Goal: Task Accomplishment & Management: Manage account settings

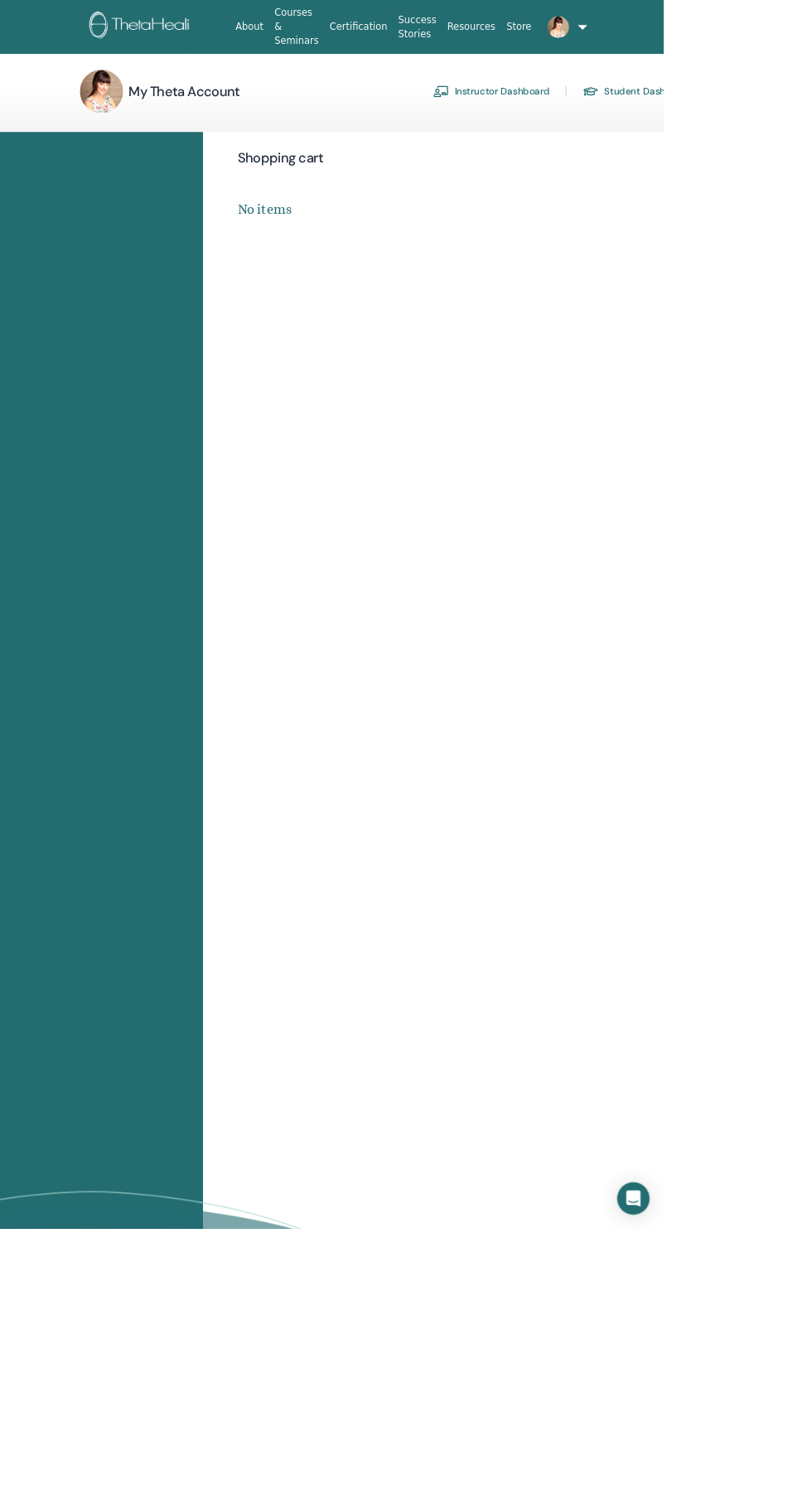
click at [648, 106] on link "Instructor Dashboard" at bounding box center [601, 111] width 142 height 26
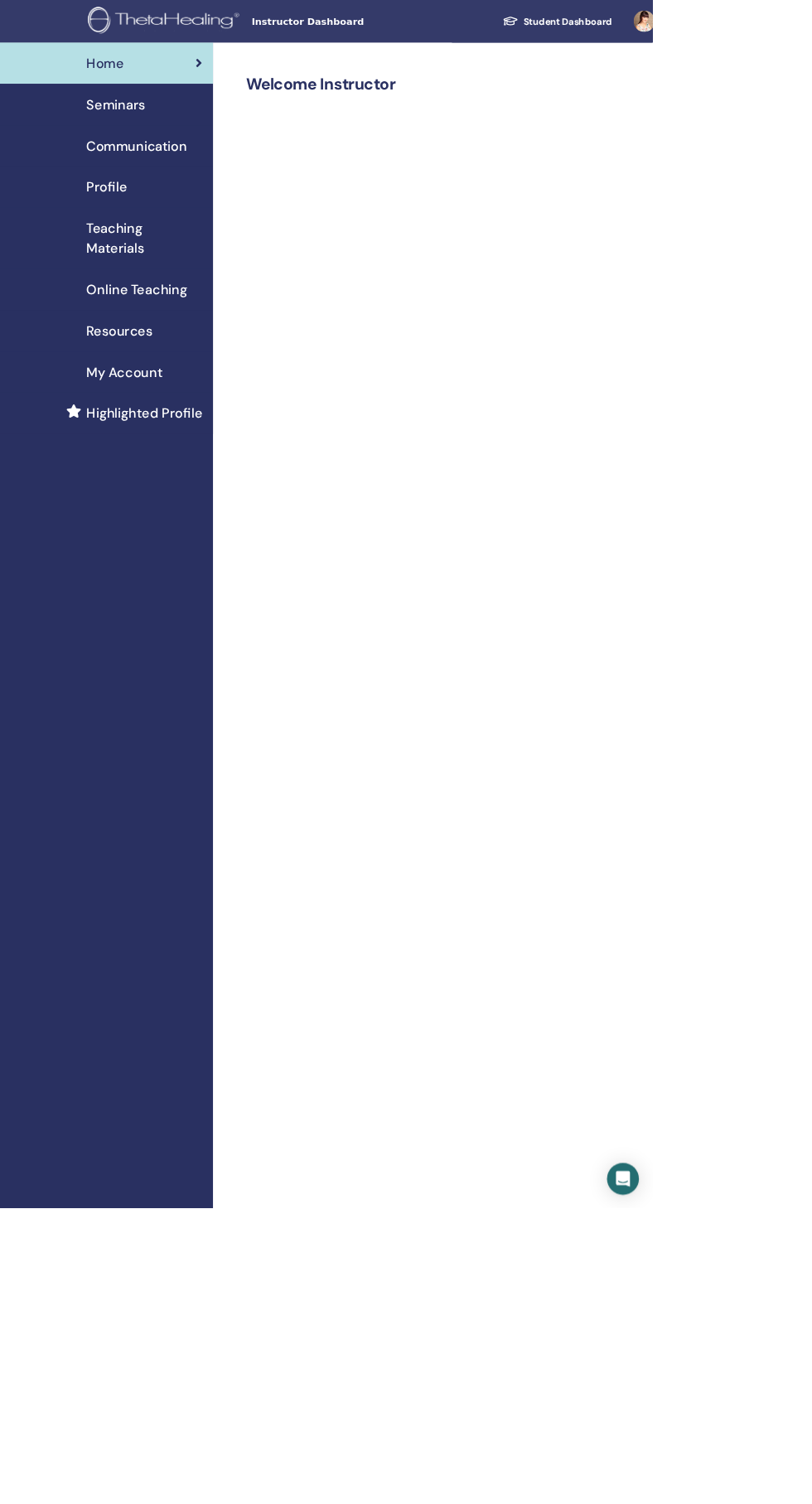
click at [215, 352] on span "Online Teaching" at bounding box center [170, 359] width 125 height 24
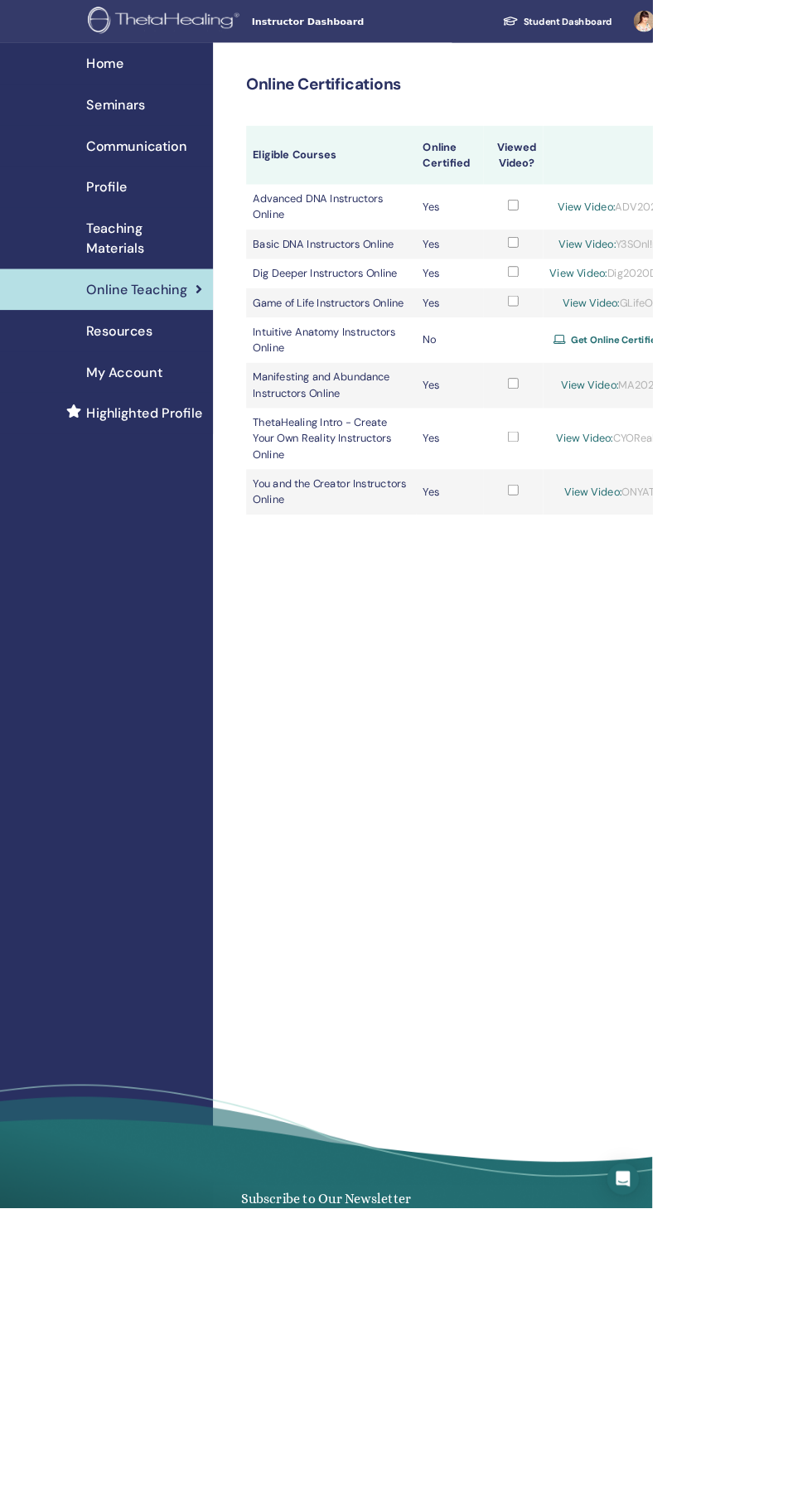
click at [811, 436] on link "Get Online Certified" at bounding box center [769, 423] width 159 height 24
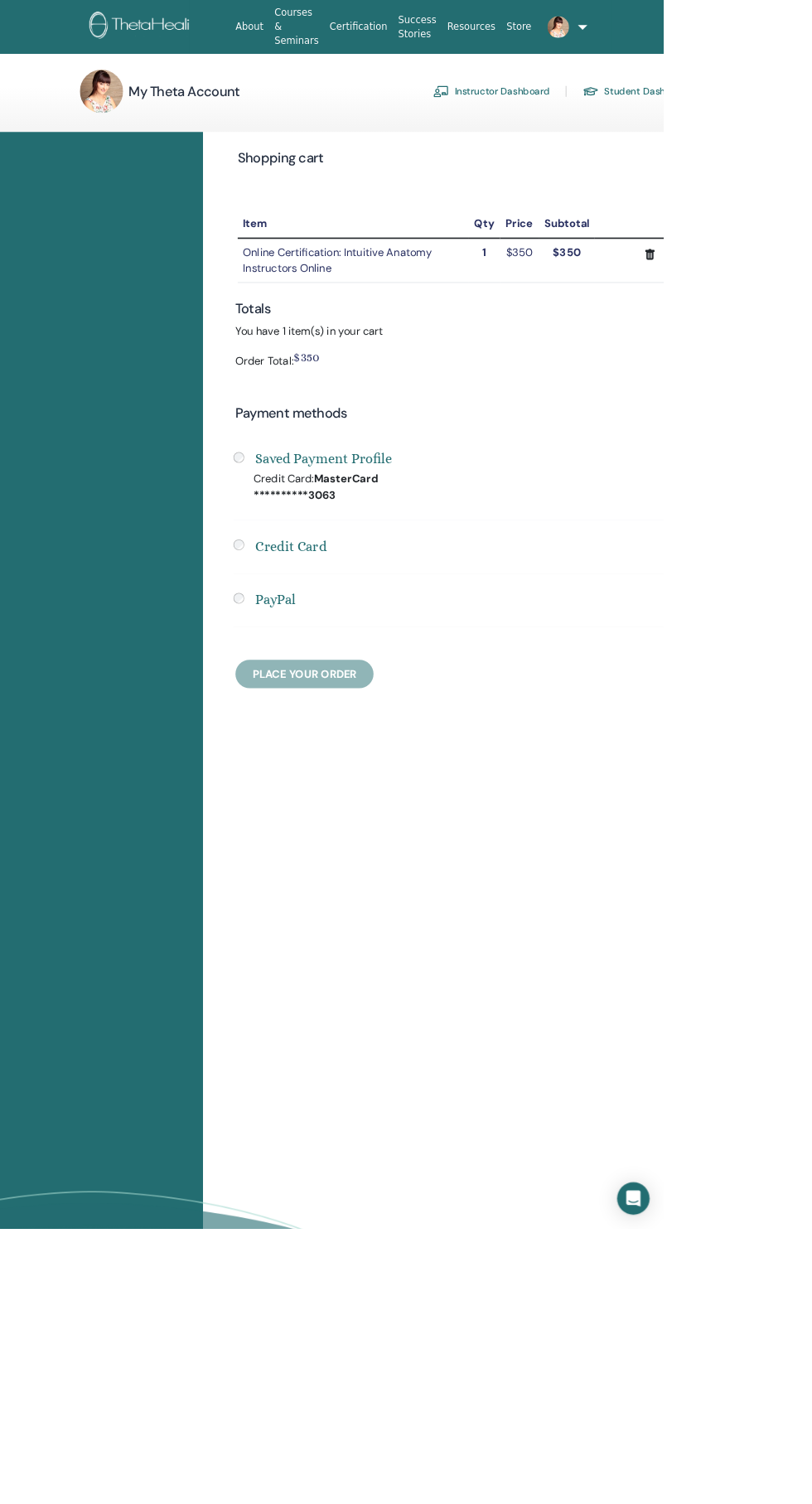
click at [644, 111] on link "Instructor Dashboard" at bounding box center [601, 111] width 142 height 26
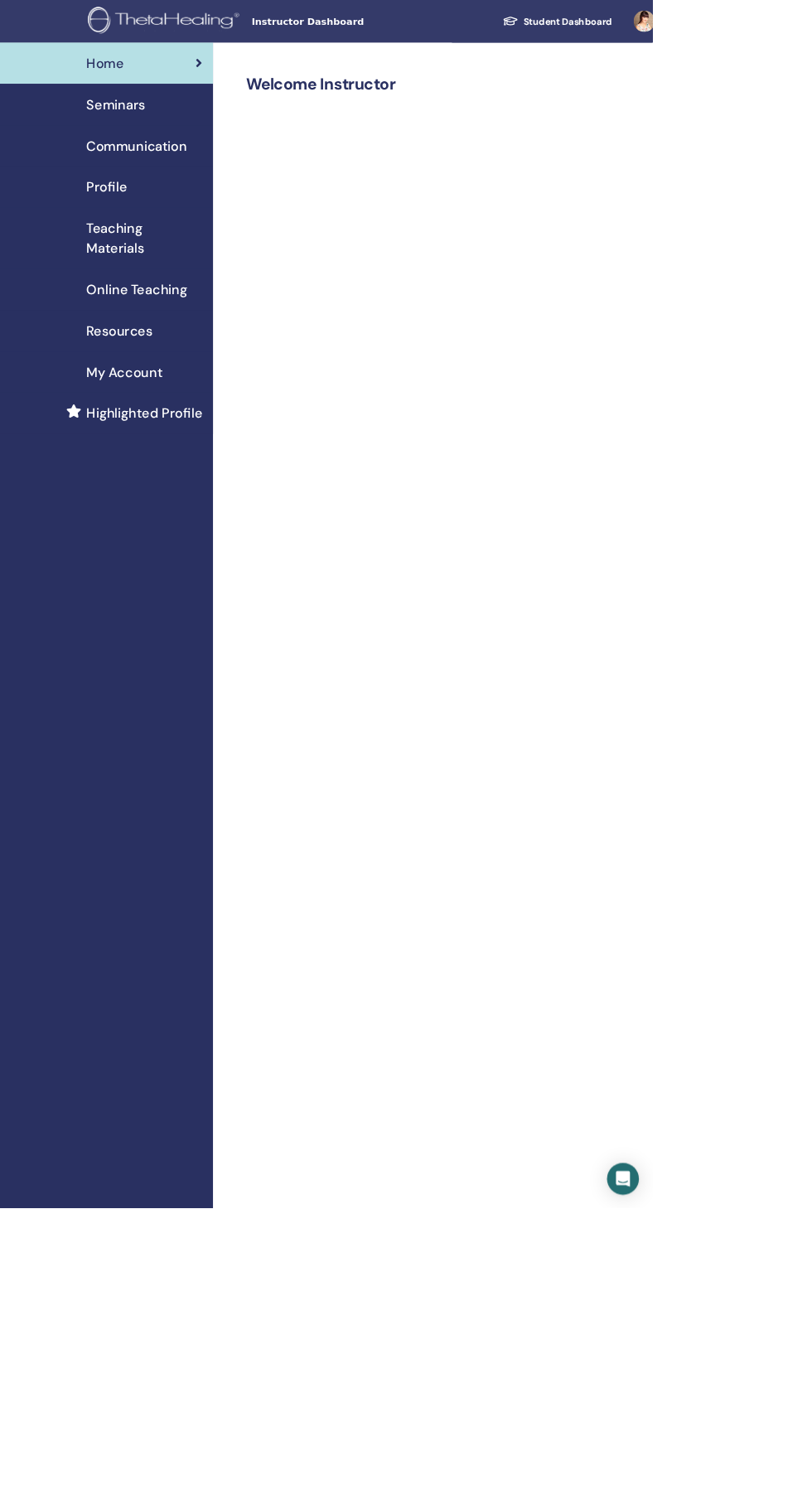
click at [168, 471] on span "My Account" at bounding box center [155, 463] width 94 height 24
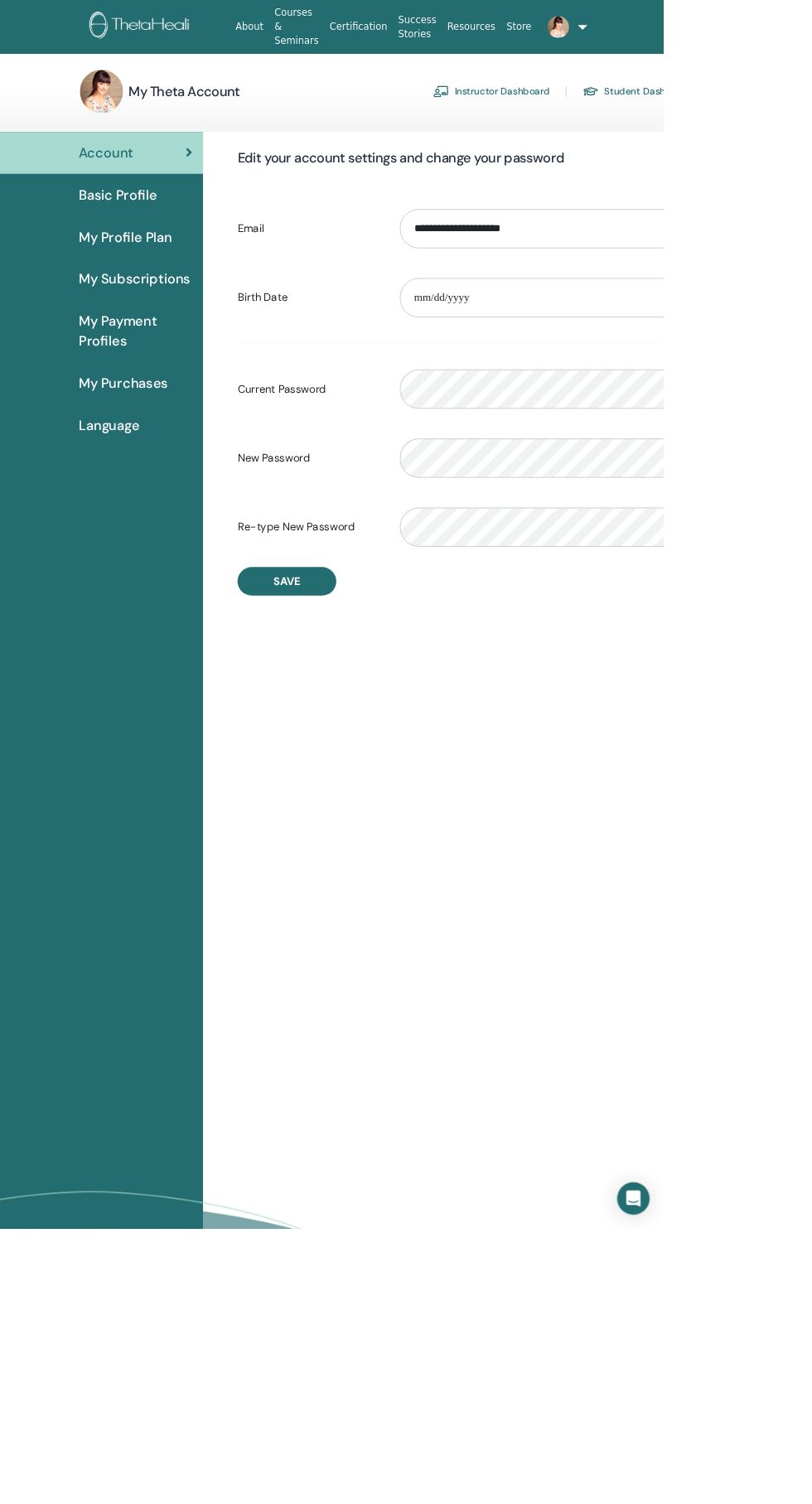
click at [197, 290] on span "My Profile Plan" at bounding box center [153, 290] width 115 height 24
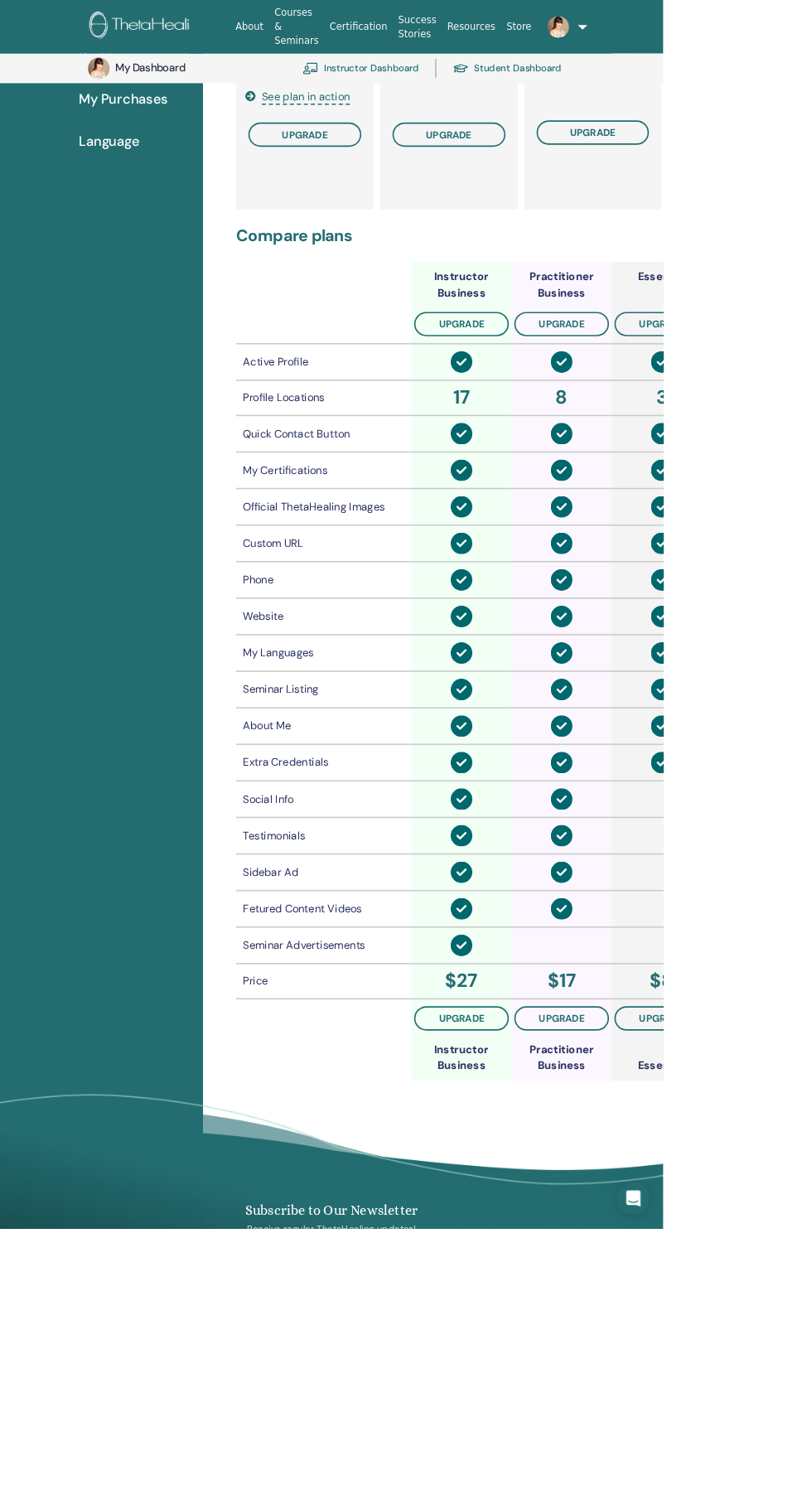
scroll to position [389, 0]
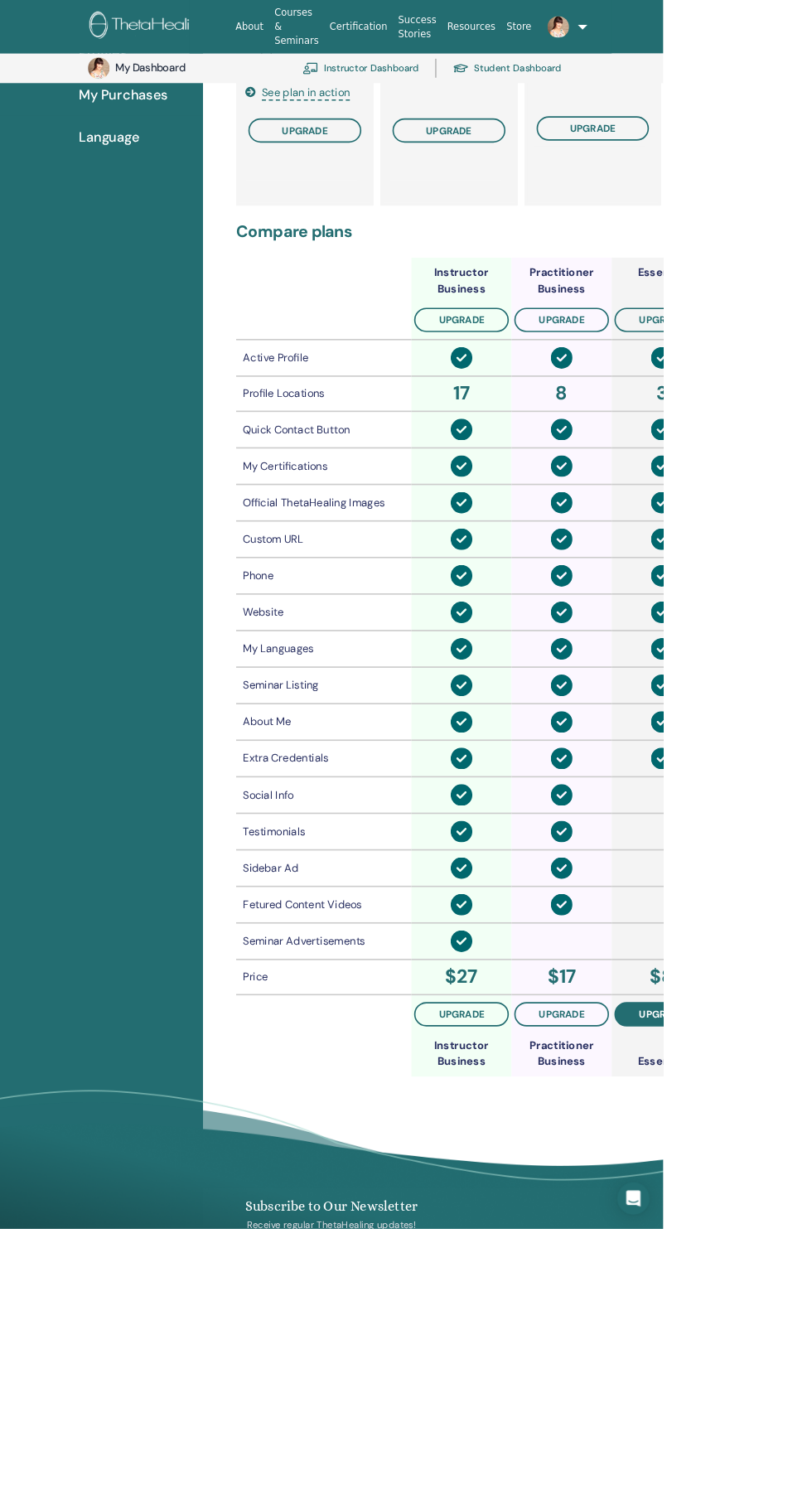
click at [811, 1240] on span "upgrade" at bounding box center [810, 1241] width 55 height 14
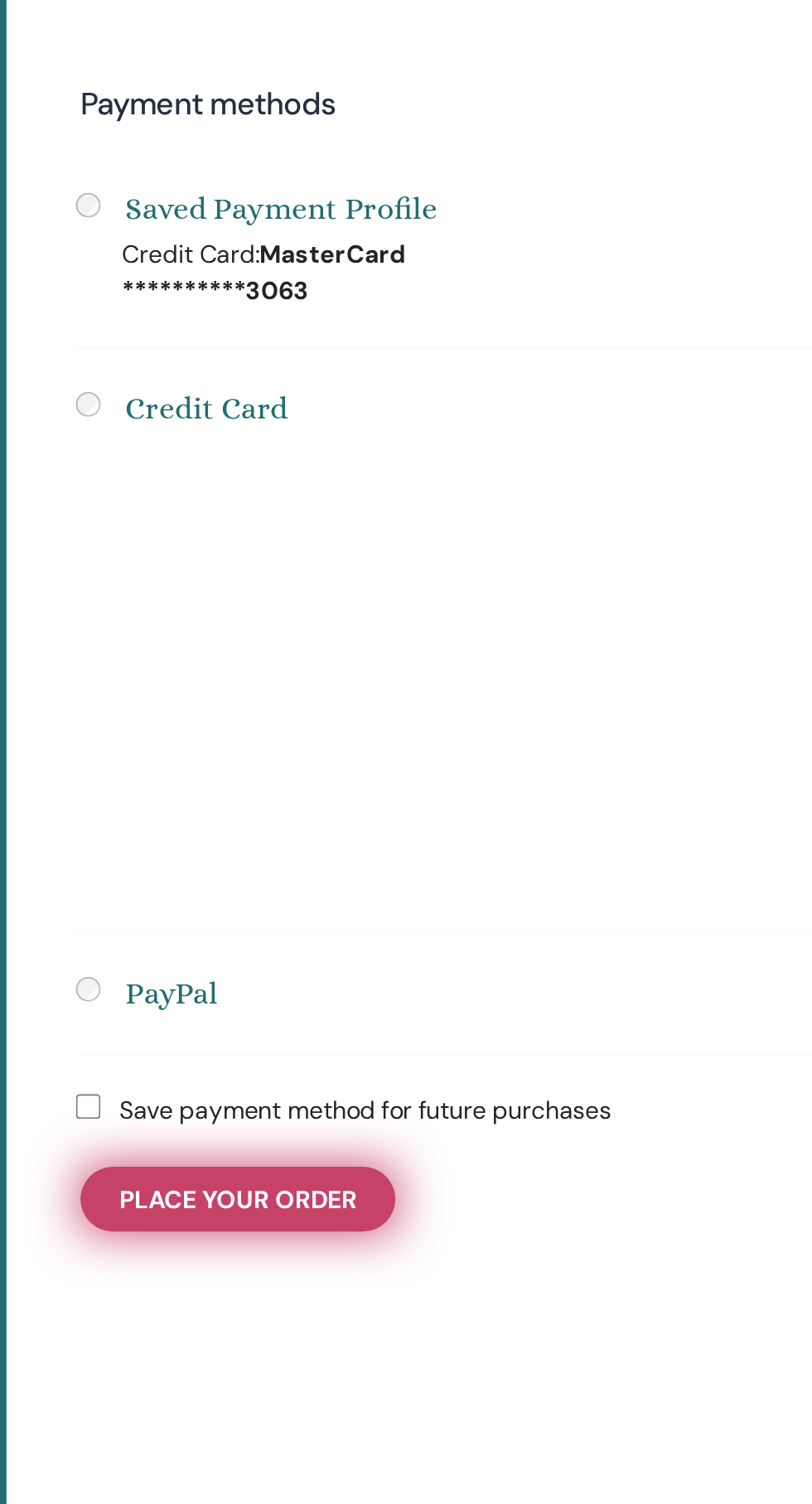
click at [425, 1135] on span "Place Your Order" at bounding box center [372, 1133] width 128 height 17
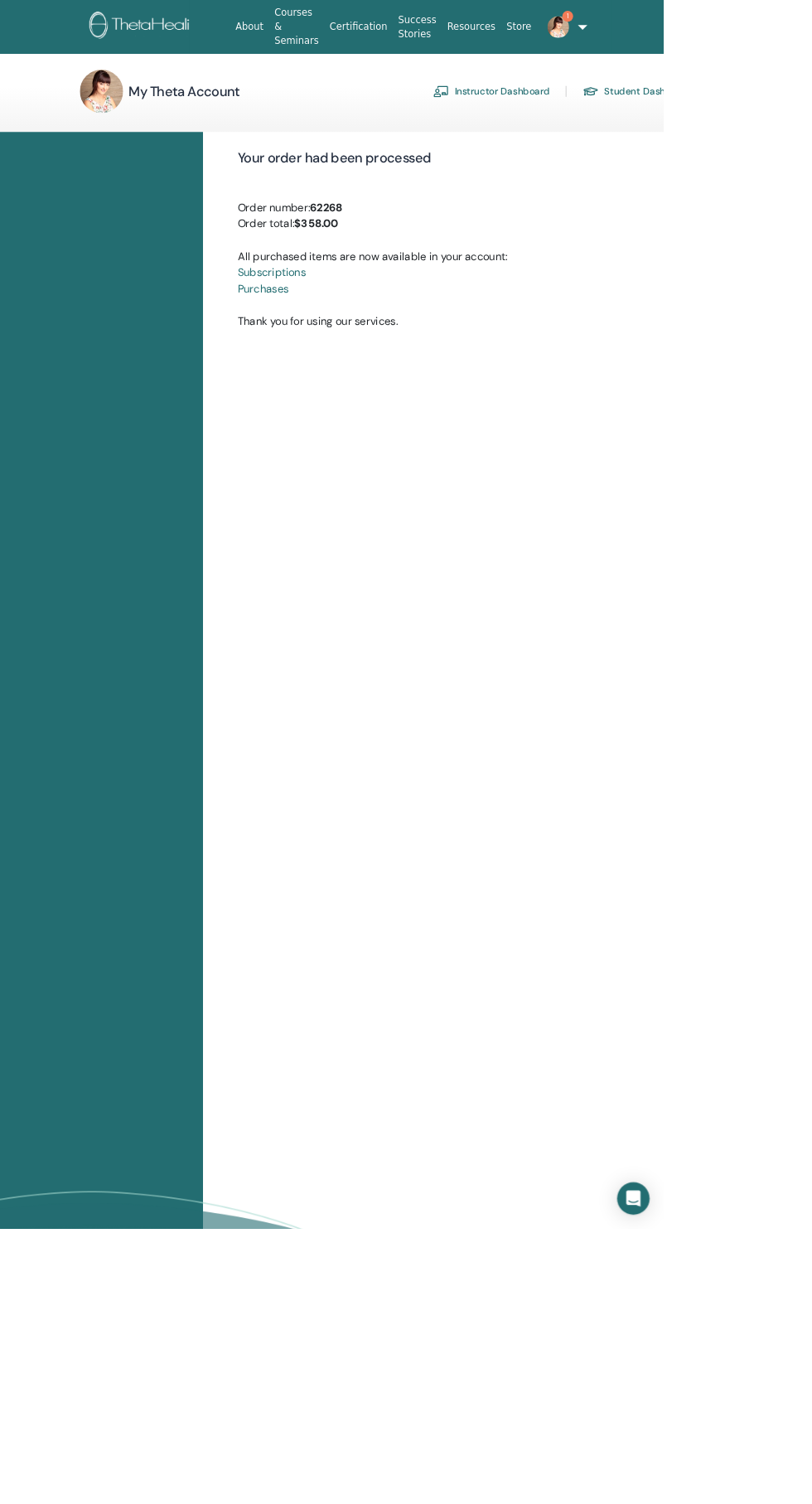
click at [632, 111] on link "Instructor Dashboard" at bounding box center [601, 111] width 142 height 26
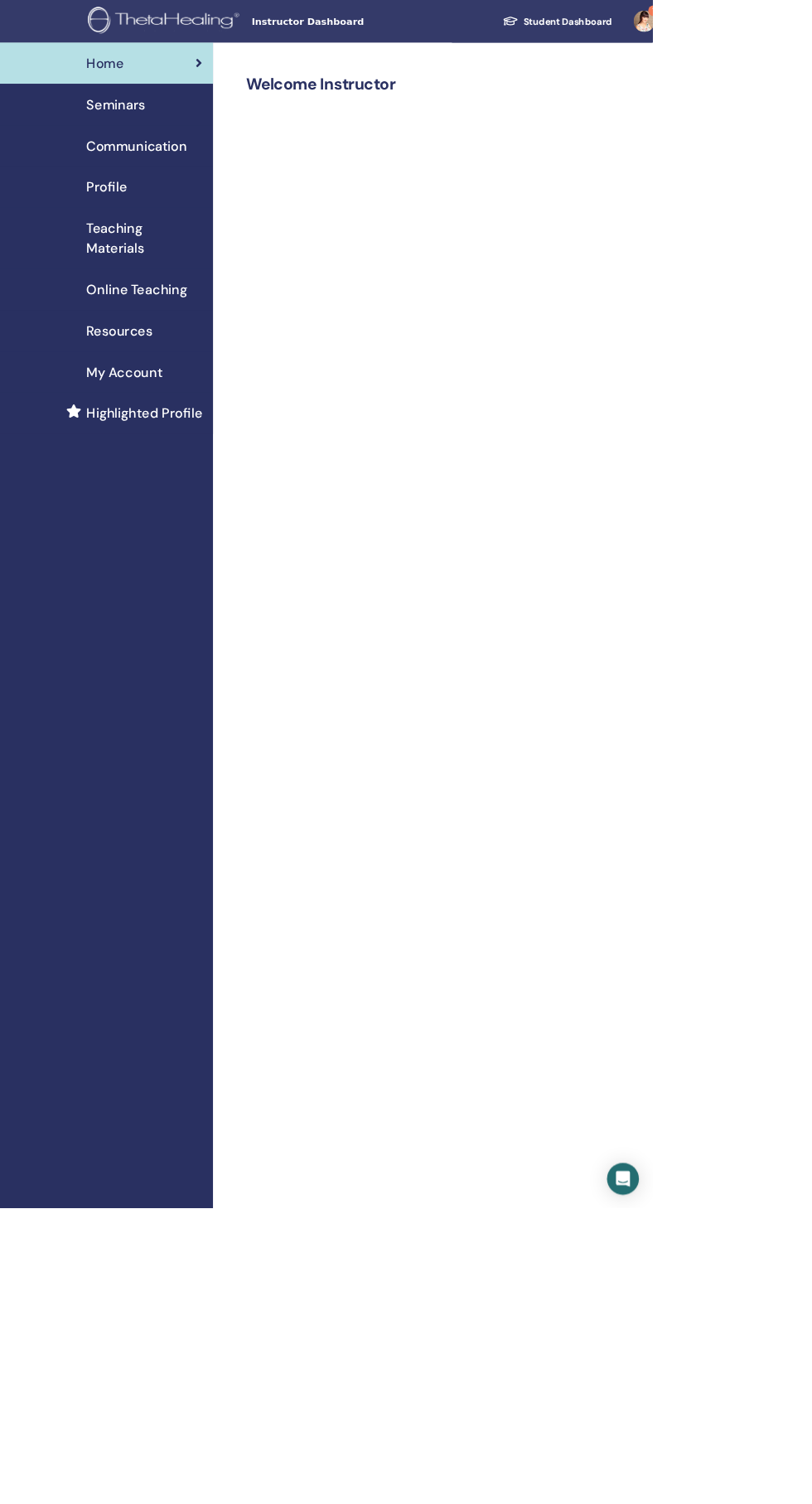
click at [178, 123] on span "Seminars" at bounding box center [144, 129] width 73 height 24
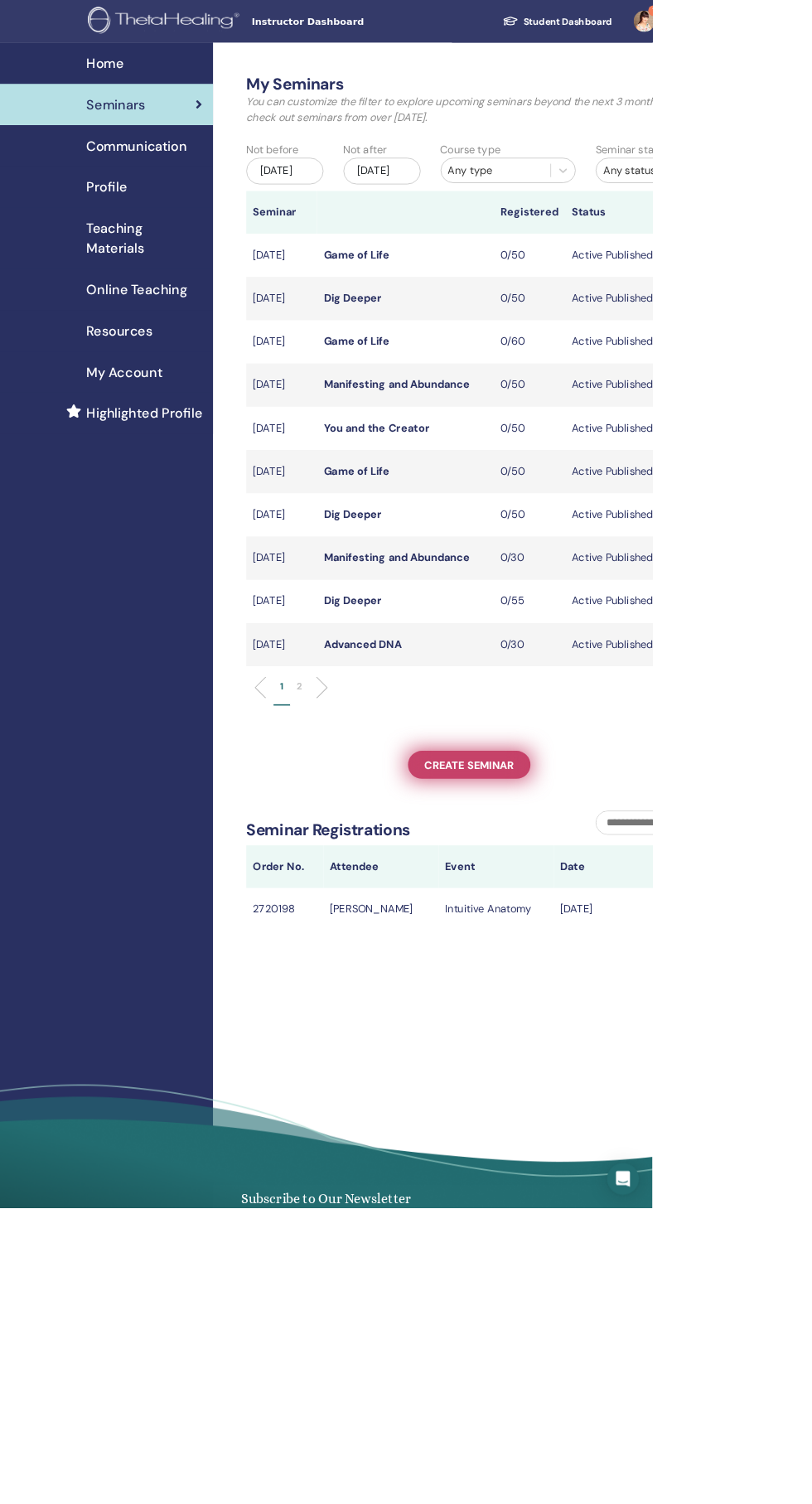
click at [607, 961] on span "Create seminar" at bounding box center [584, 952] width 111 height 17
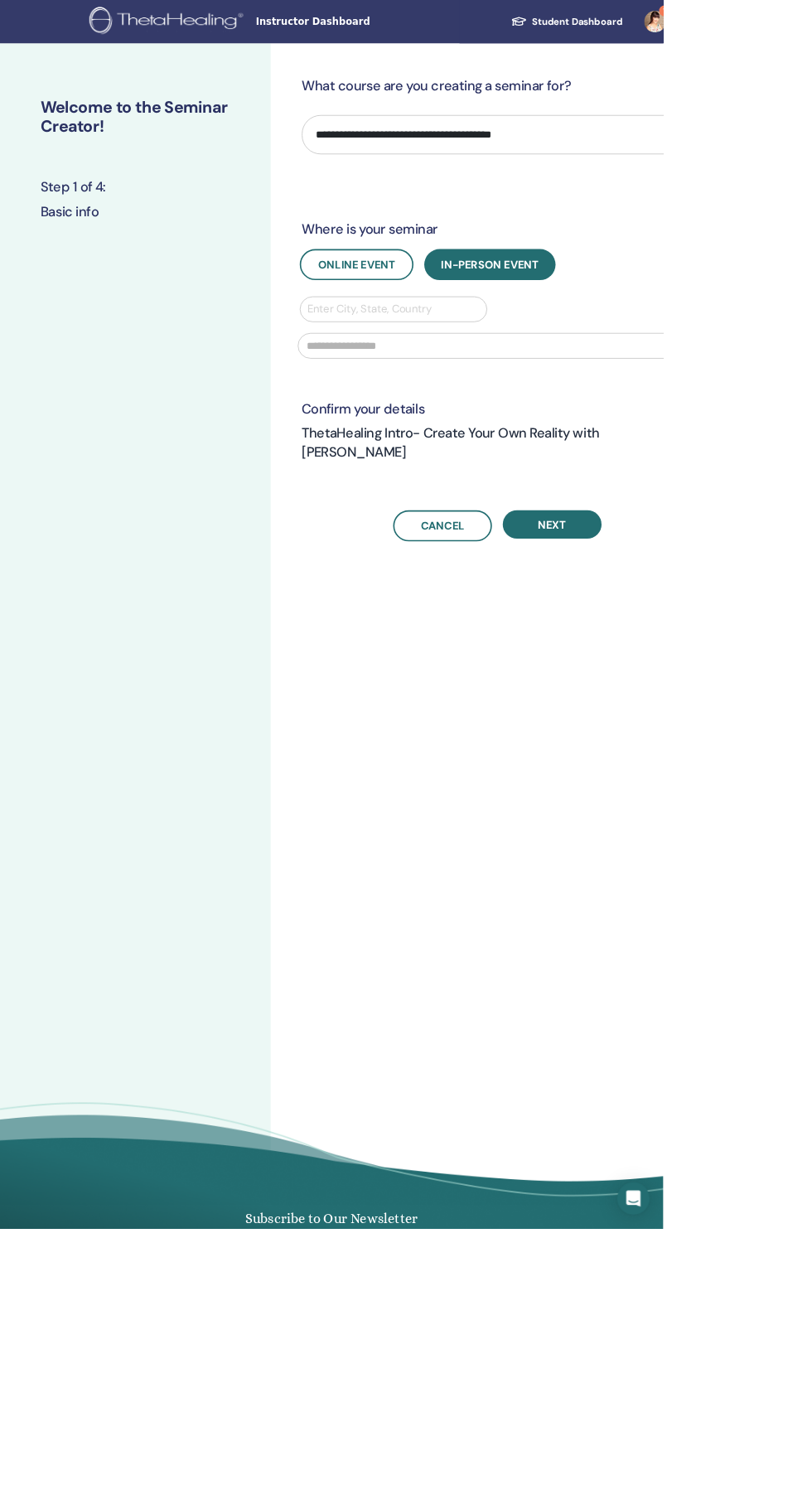
click at [712, 165] on select "**********" at bounding box center [608, 165] width 479 height 48
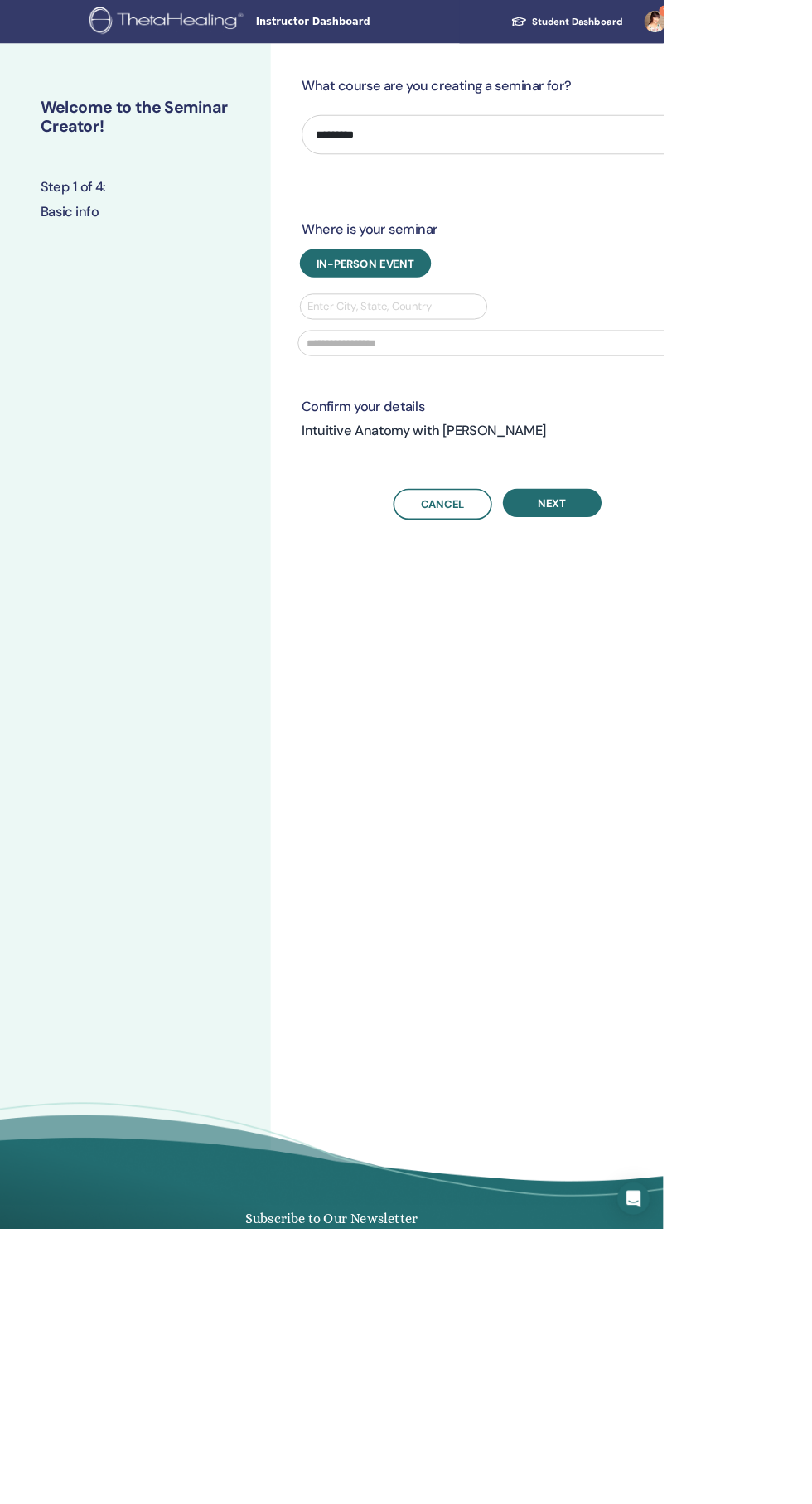
click at [726, 162] on select "**********" at bounding box center [608, 165] width 479 height 48
select select "****"
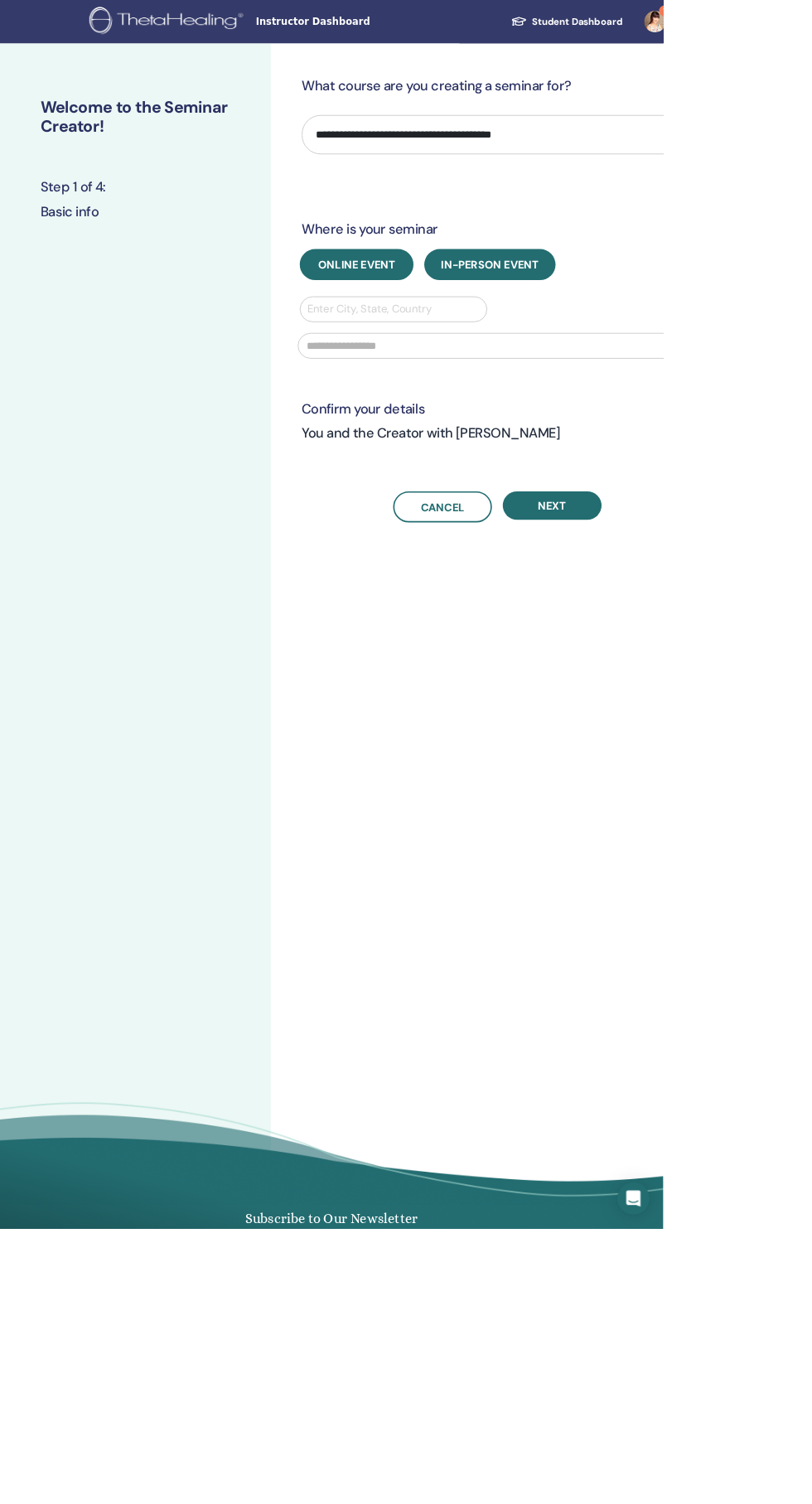
click at [454, 324] on span "Online Event" at bounding box center [436, 324] width 94 height 17
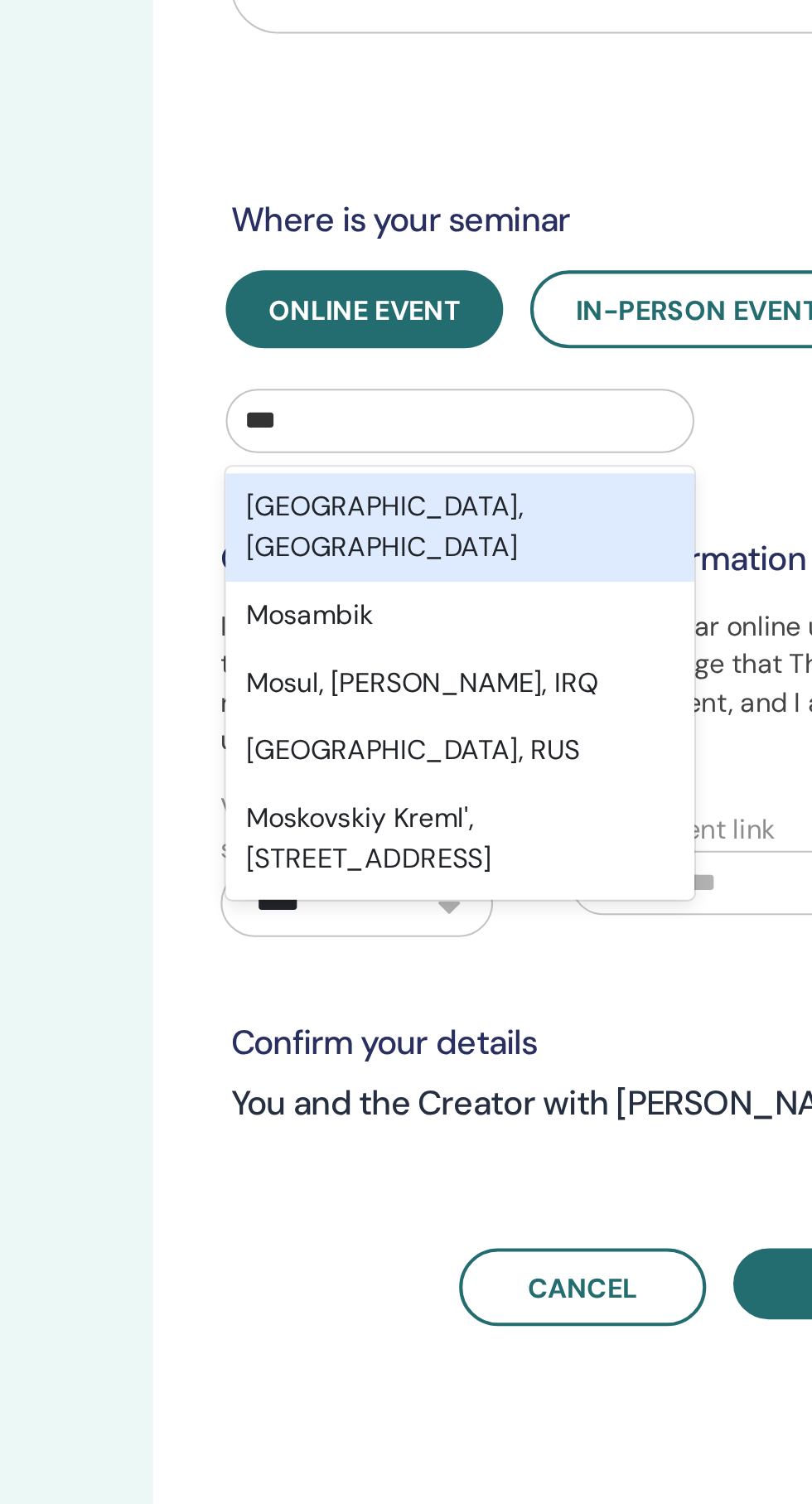
click at [473, 414] on div "Moscow, RUS" at bounding box center [481, 431] width 229 height 53
type input "***"
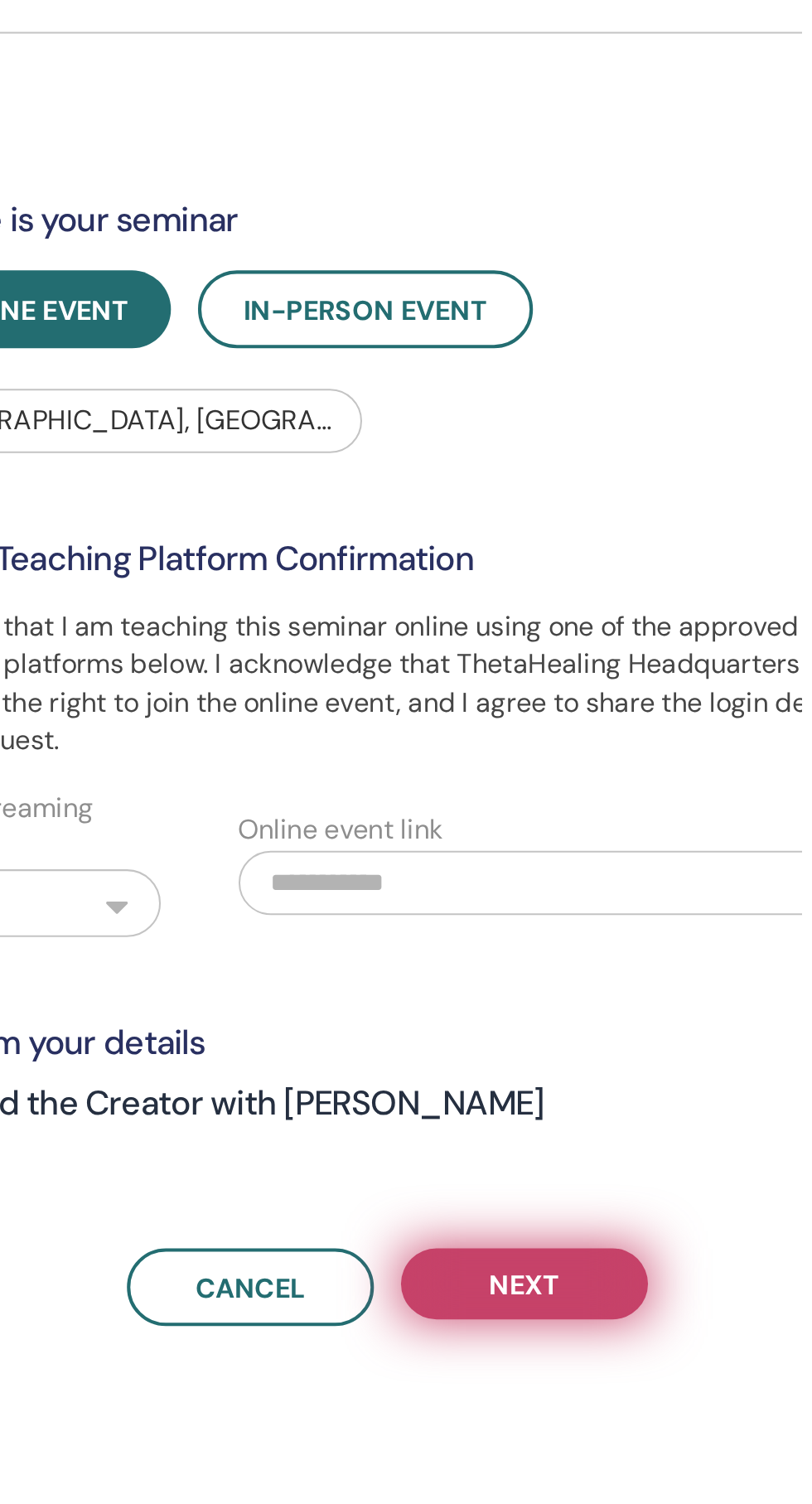
click at [682, 809] on span "Next" at bounding box center [675, 801] width 34 height 17
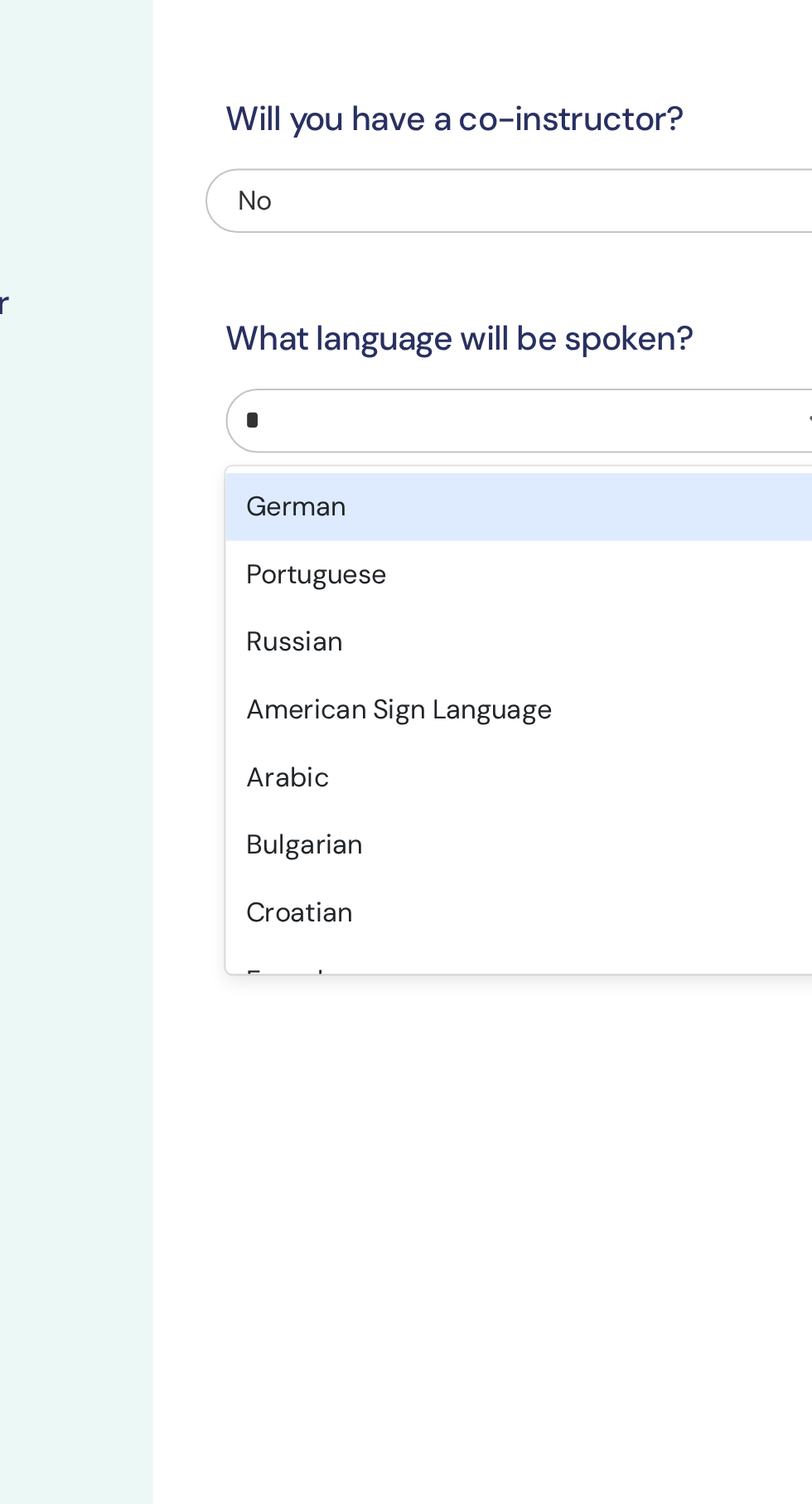
type input "**"
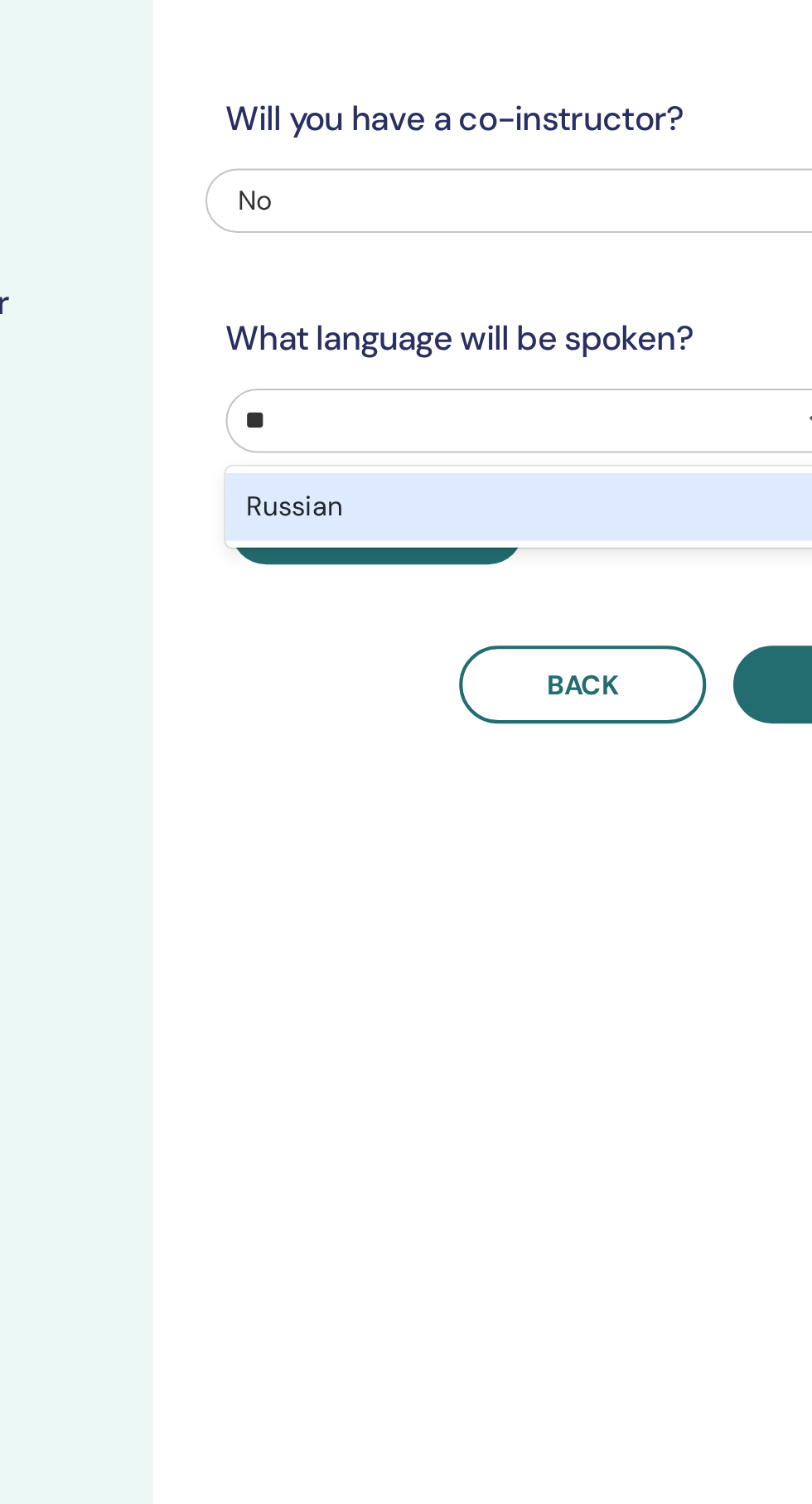
click at [466, 331] on div "Russian" at bounding box center [520, 334] width 307 height 34
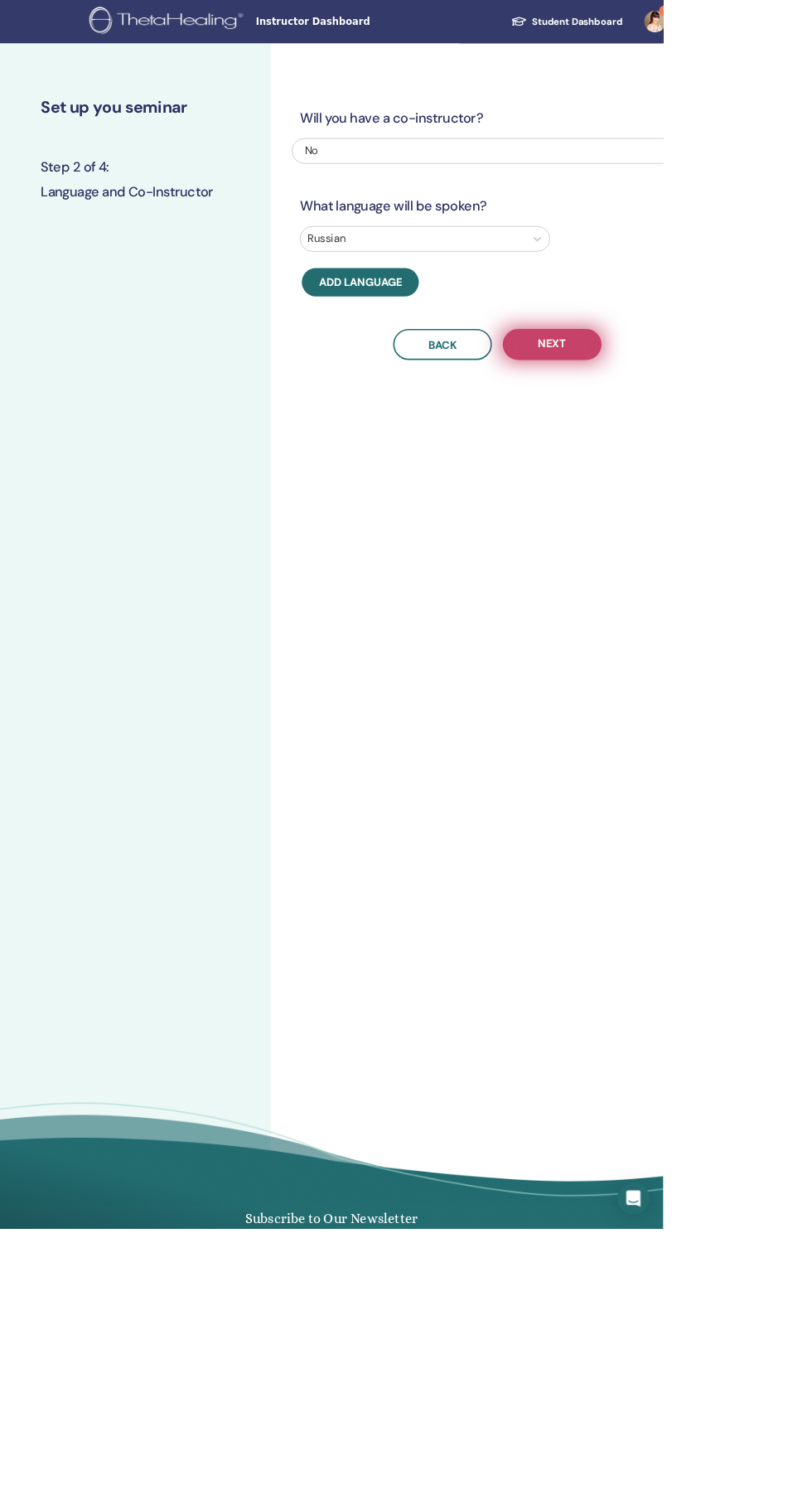
click at [714, 417] on button "Next" at bounding box center [676, 422] width 121 height 38
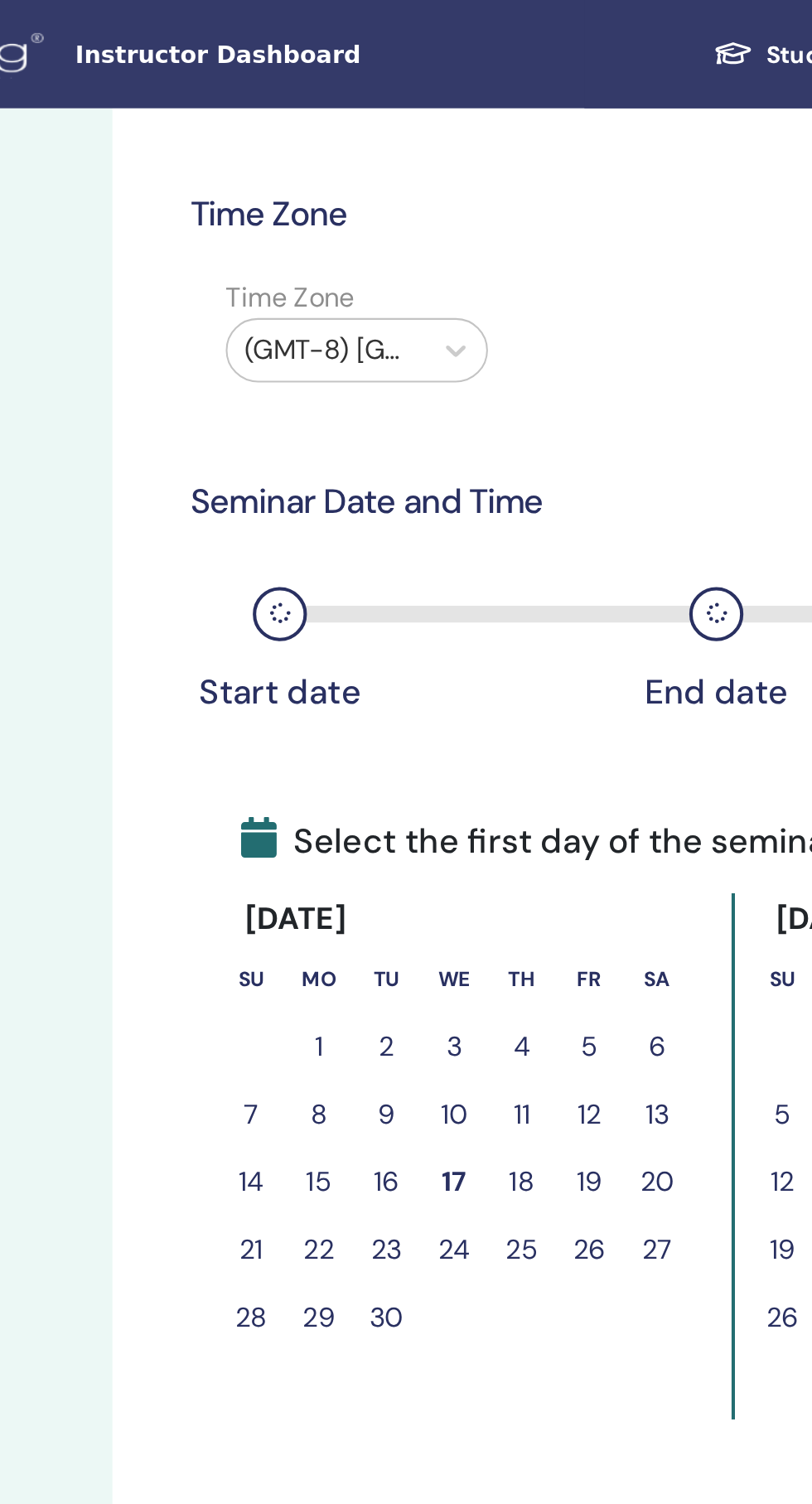
click at [584, 212] on div "Time Zone Time Zone (GMT-8) US/Alaska Seminar Date and Time Start date End date…" at bounding box center [608, 439] width 479 height 694
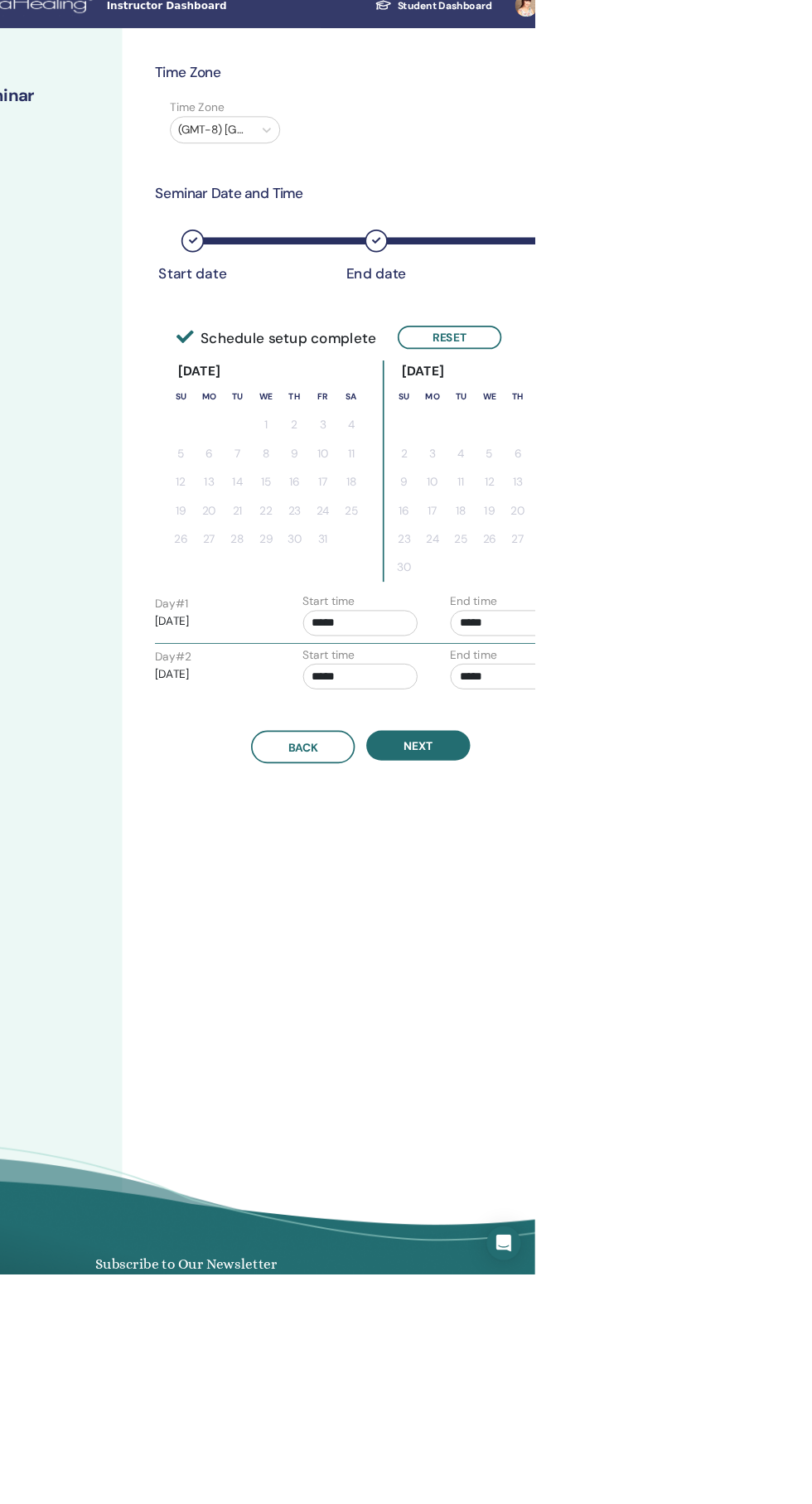
click at [811, 548] on button "12" at bounding box center [825, 548] width 33 height 34
click at [721, 413] on button "Reset" at bounding box center [712, 413] width 121 height 27
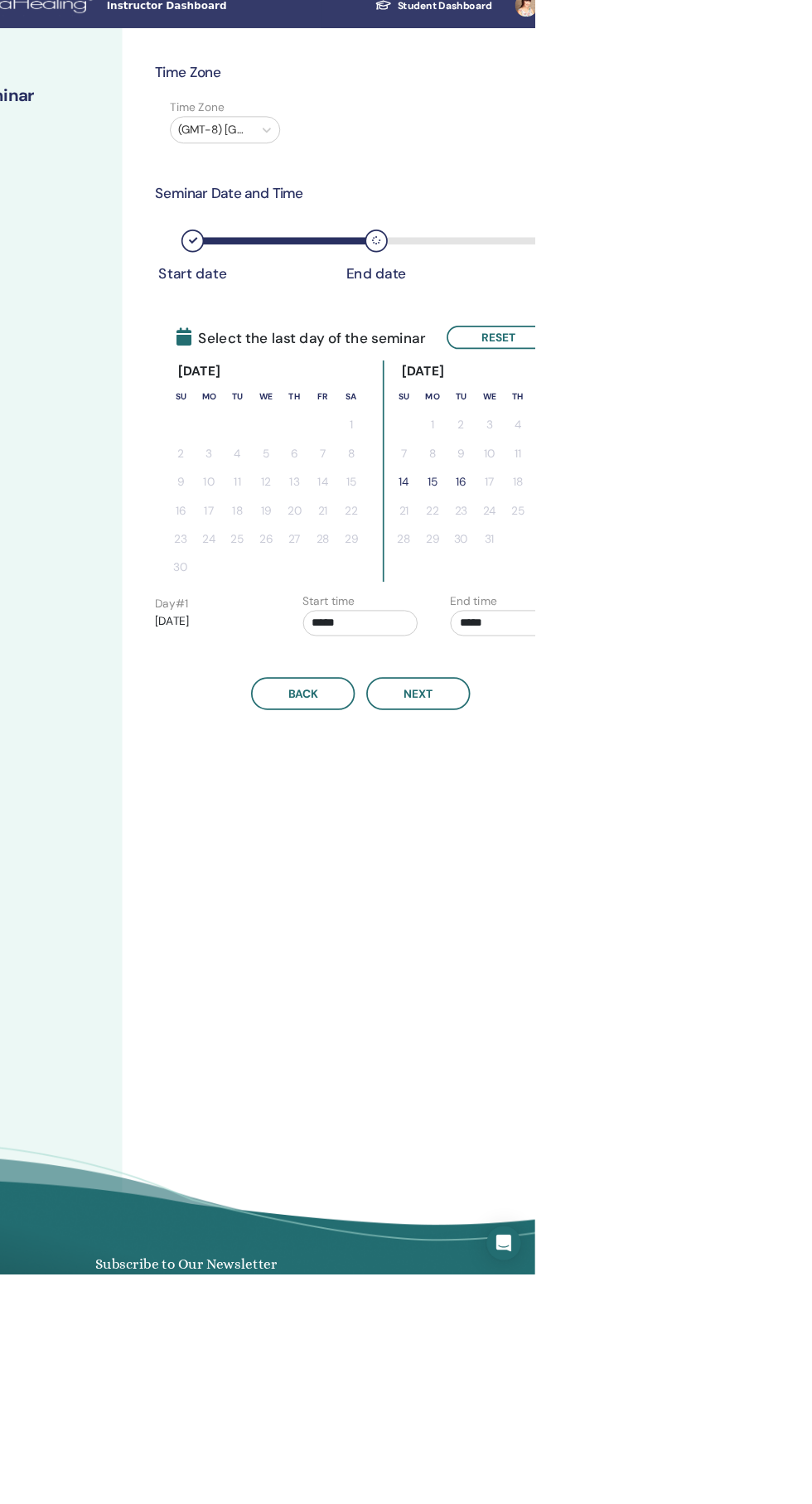
click at [659, 580] on button "14" at bounding box center [659, 581] width 33 height 34
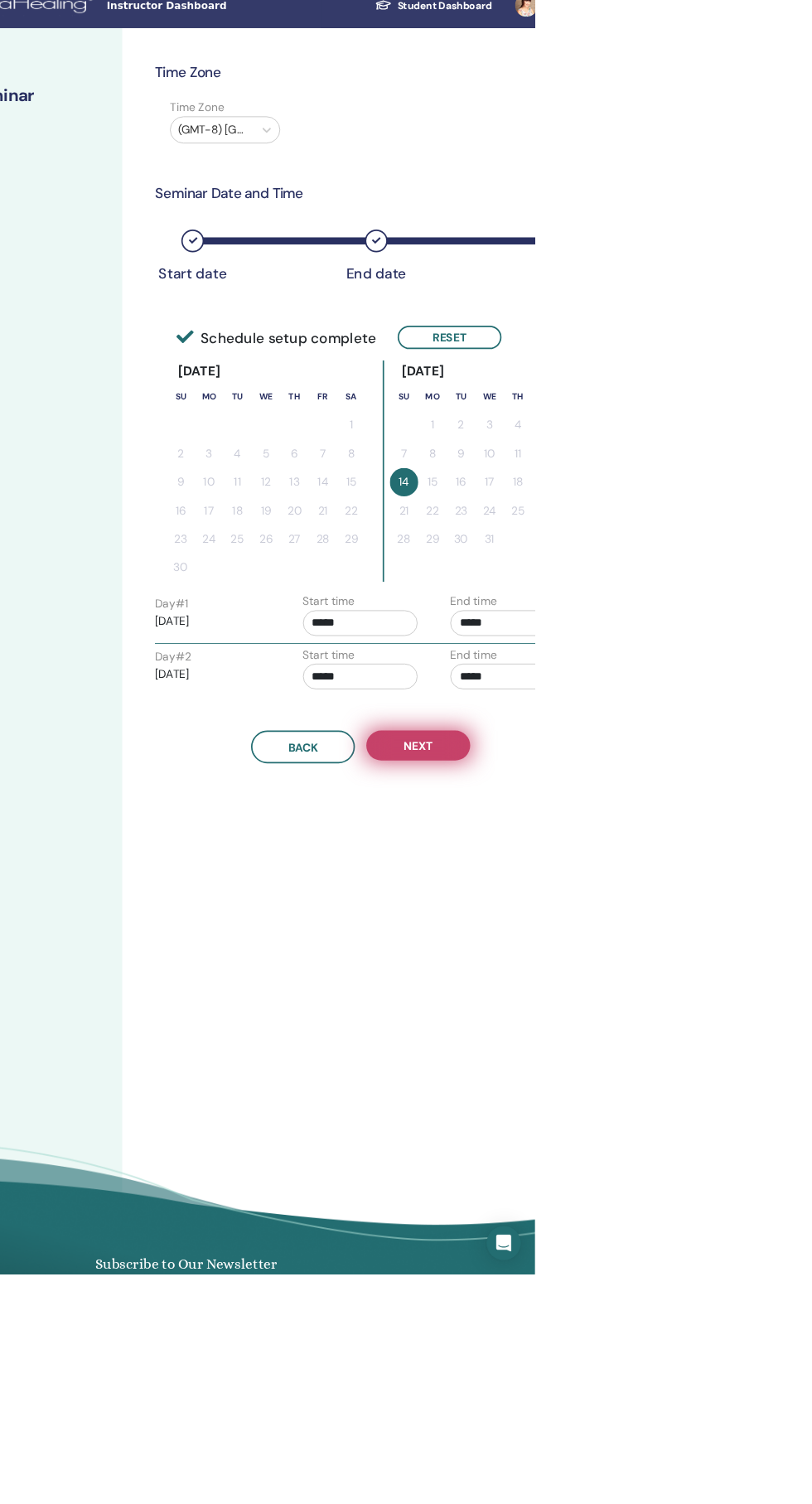
click at [709, 875] on button "Next" at bounding box center [676, 888] width 121 height 34
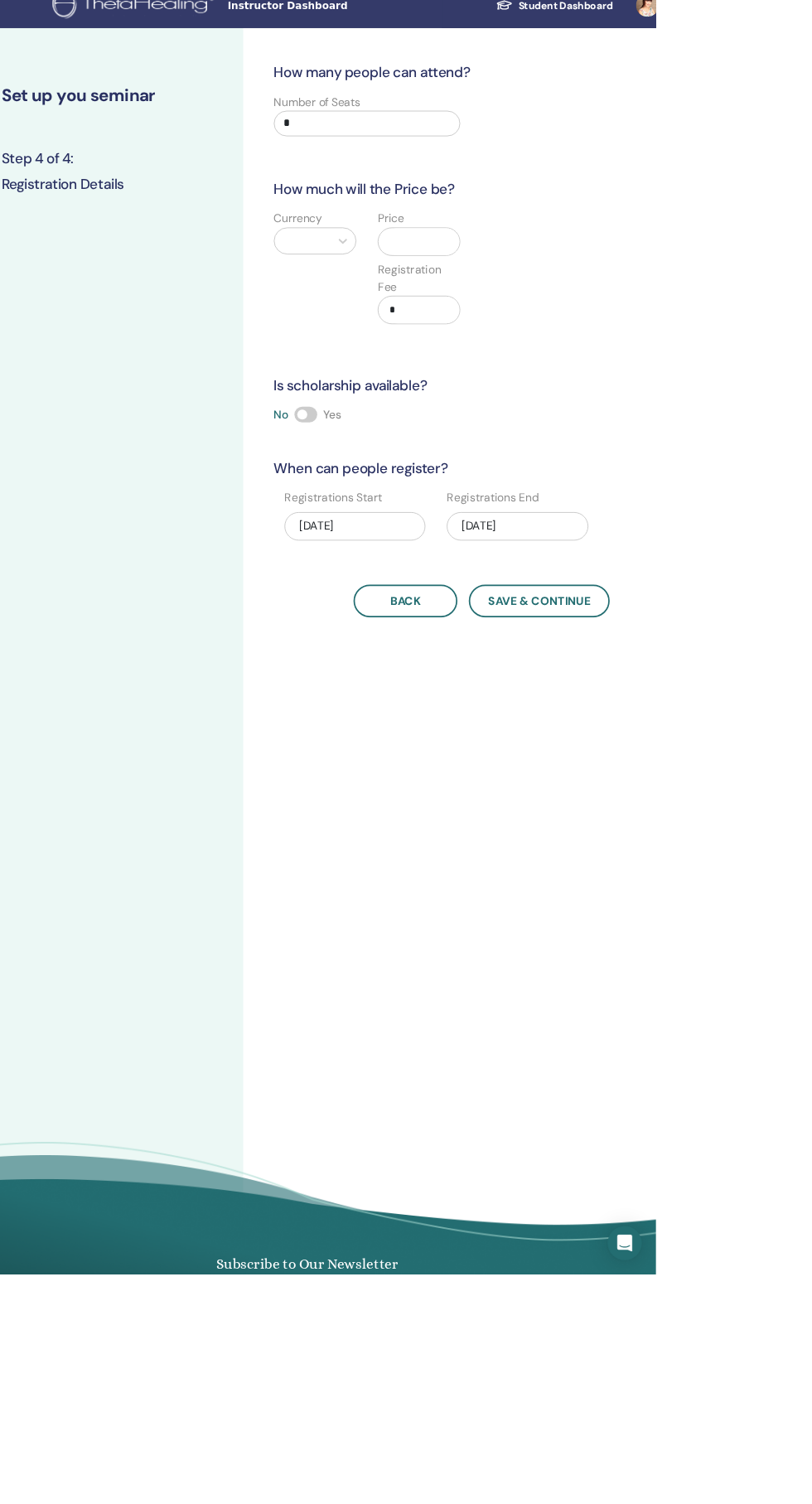
click at [565, 162] on input "*" at bounding box center [475, 164] width 217 height 30
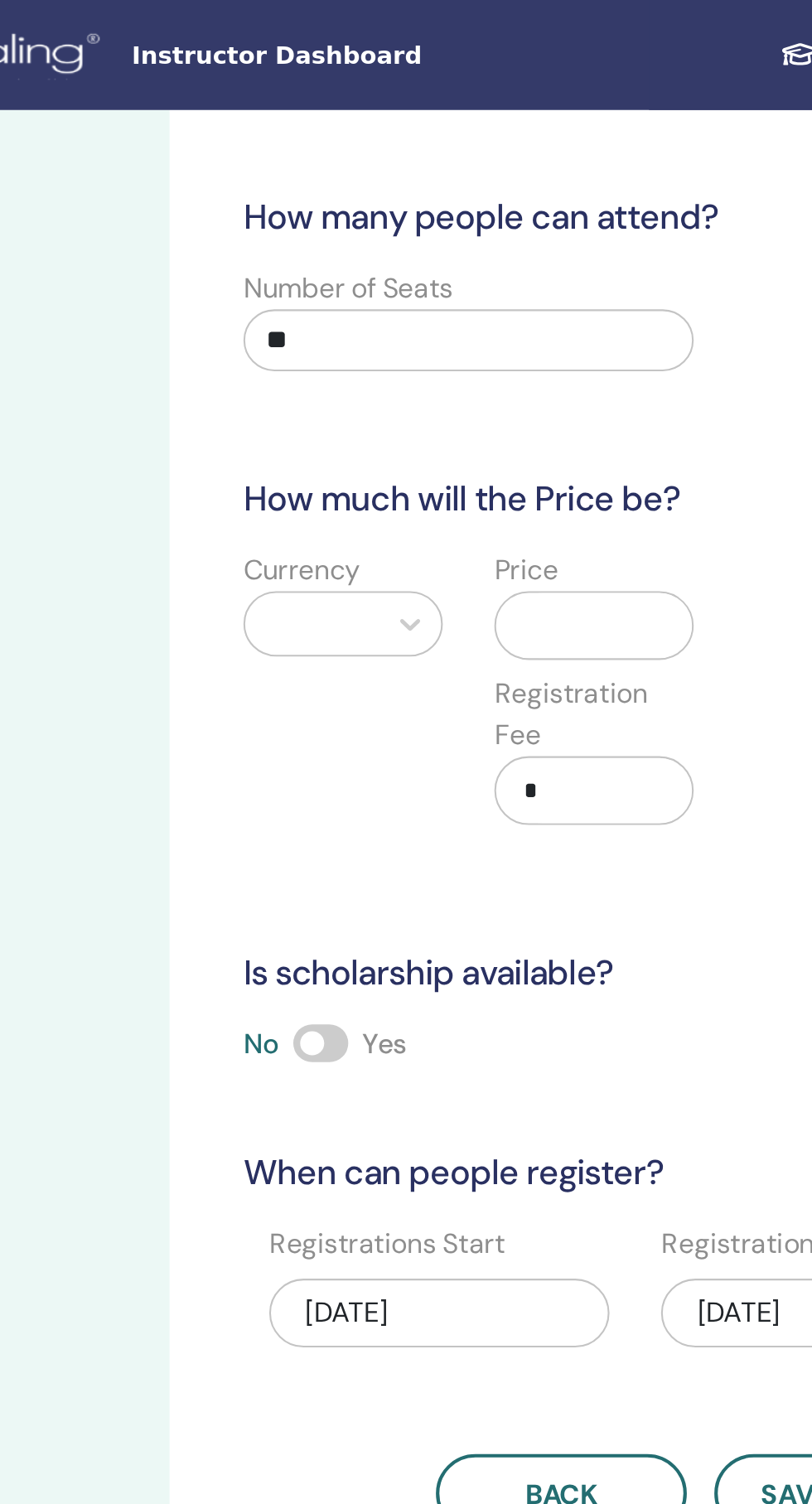
type input "*"
type input "**"
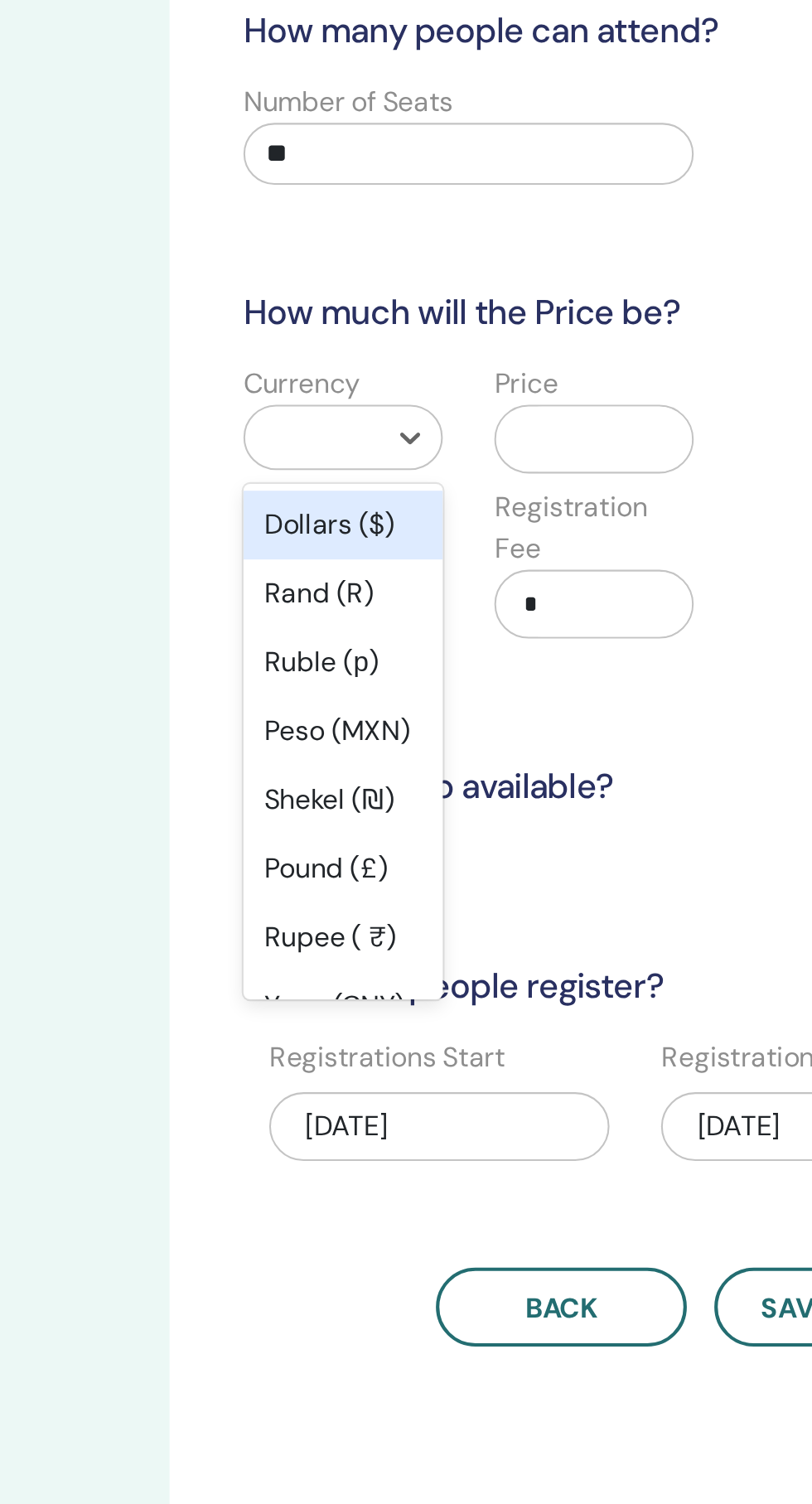
click at [411, 409] on div "Ruble (р)" at bounding box center [415, 409] width 96 height 34
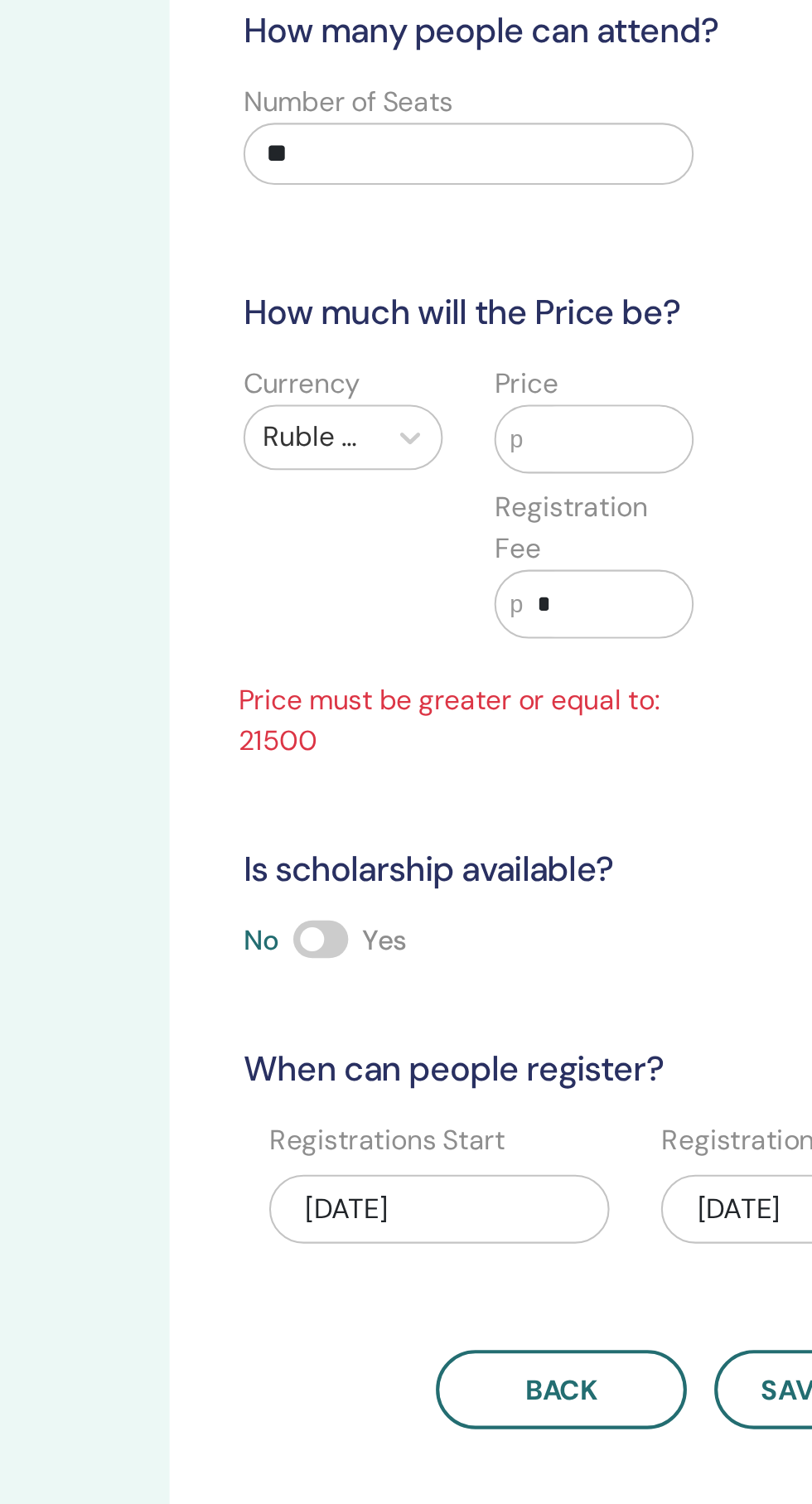
click at [550, 298] on input "text" at bounding box center [542, 302] width 81 height 32
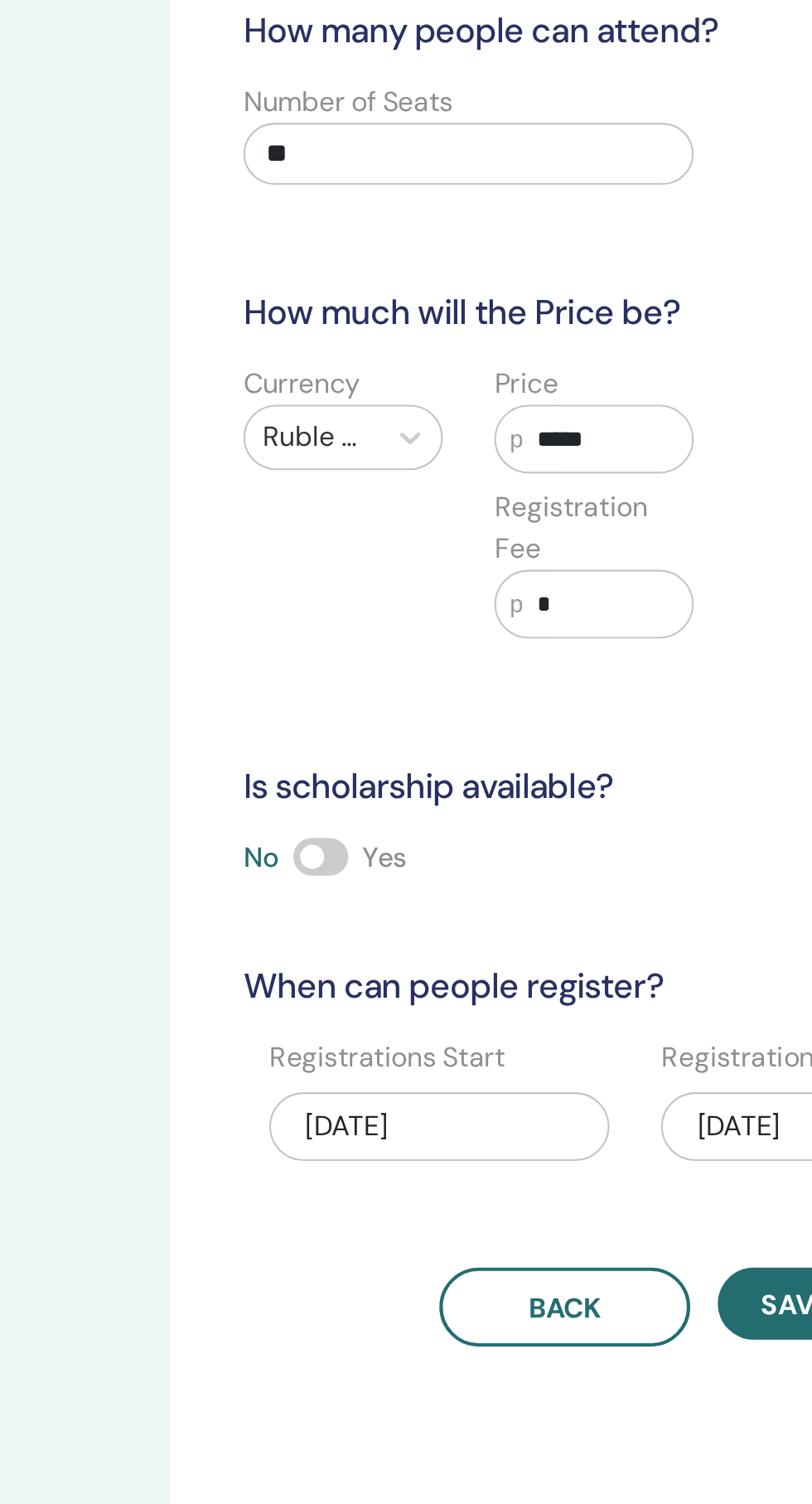
type input "*****"
click at [548, 379] on input "*" at bounding box center [542, 381] width 81 height 32
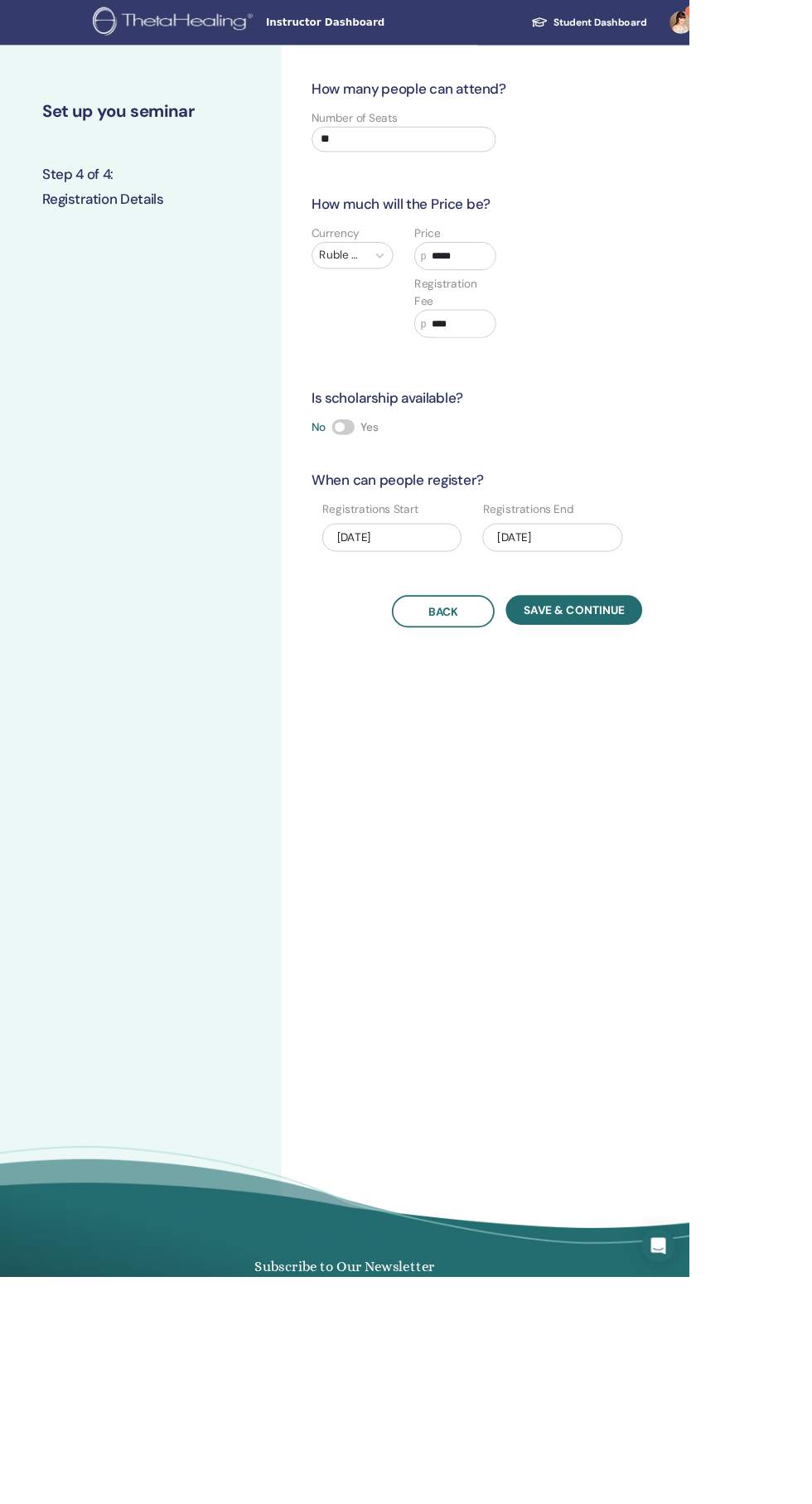
type input "****"
click at [406, 503] on span at bounding box center [404, 503] width 26 height 18
click at [407, 503] on span at bounding box center [404, 503] width 26 height 18
click at [399, 502] on span at bounding box center [404, 503] width 26 height 18
click at [736, 713] on button "Save & Continue" at bounding box center [676, 718] width 161 height 34
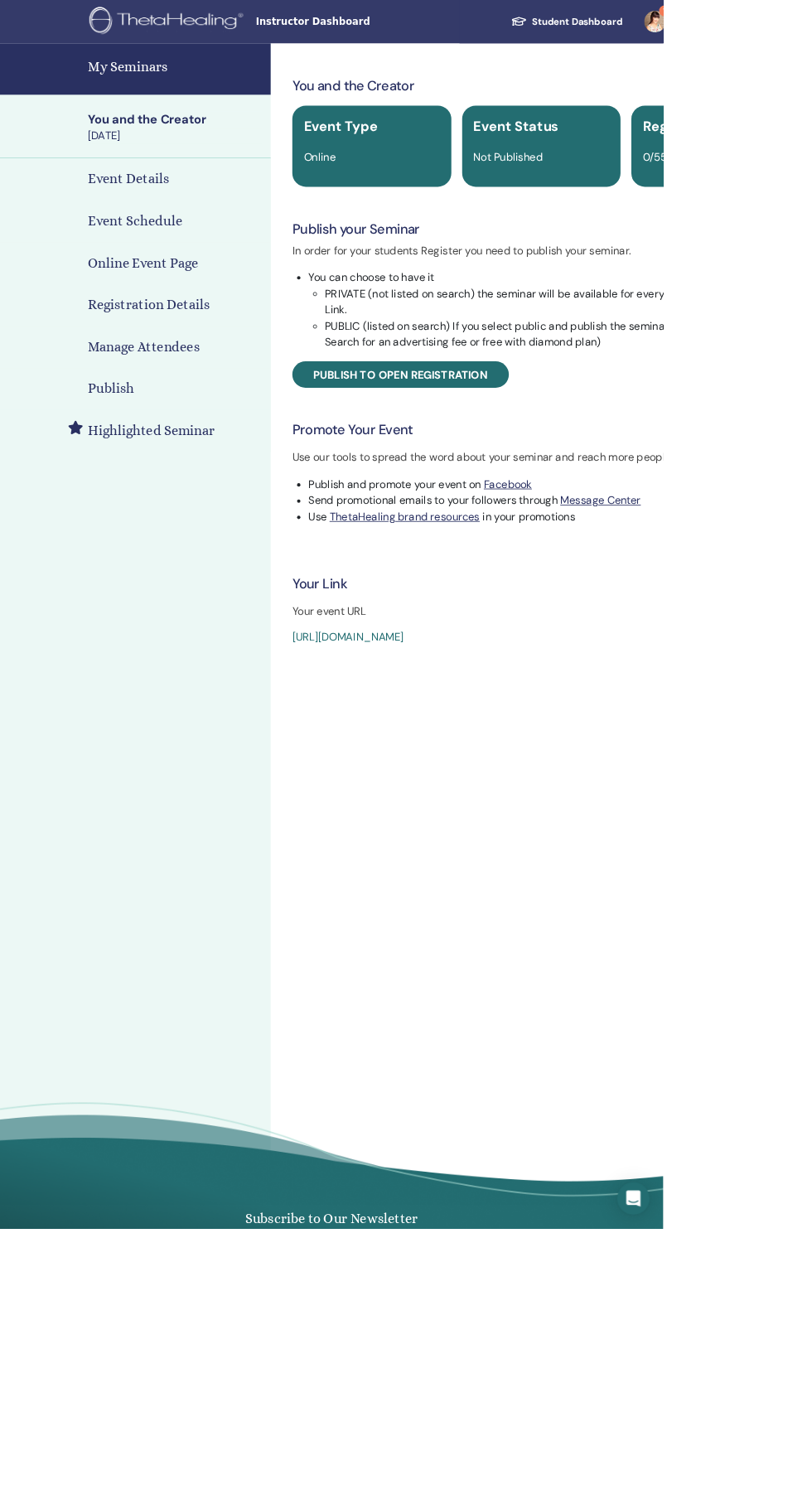
click at [221, 470] on div "Publish" at bounding box center [166, 475] width 305 height 24
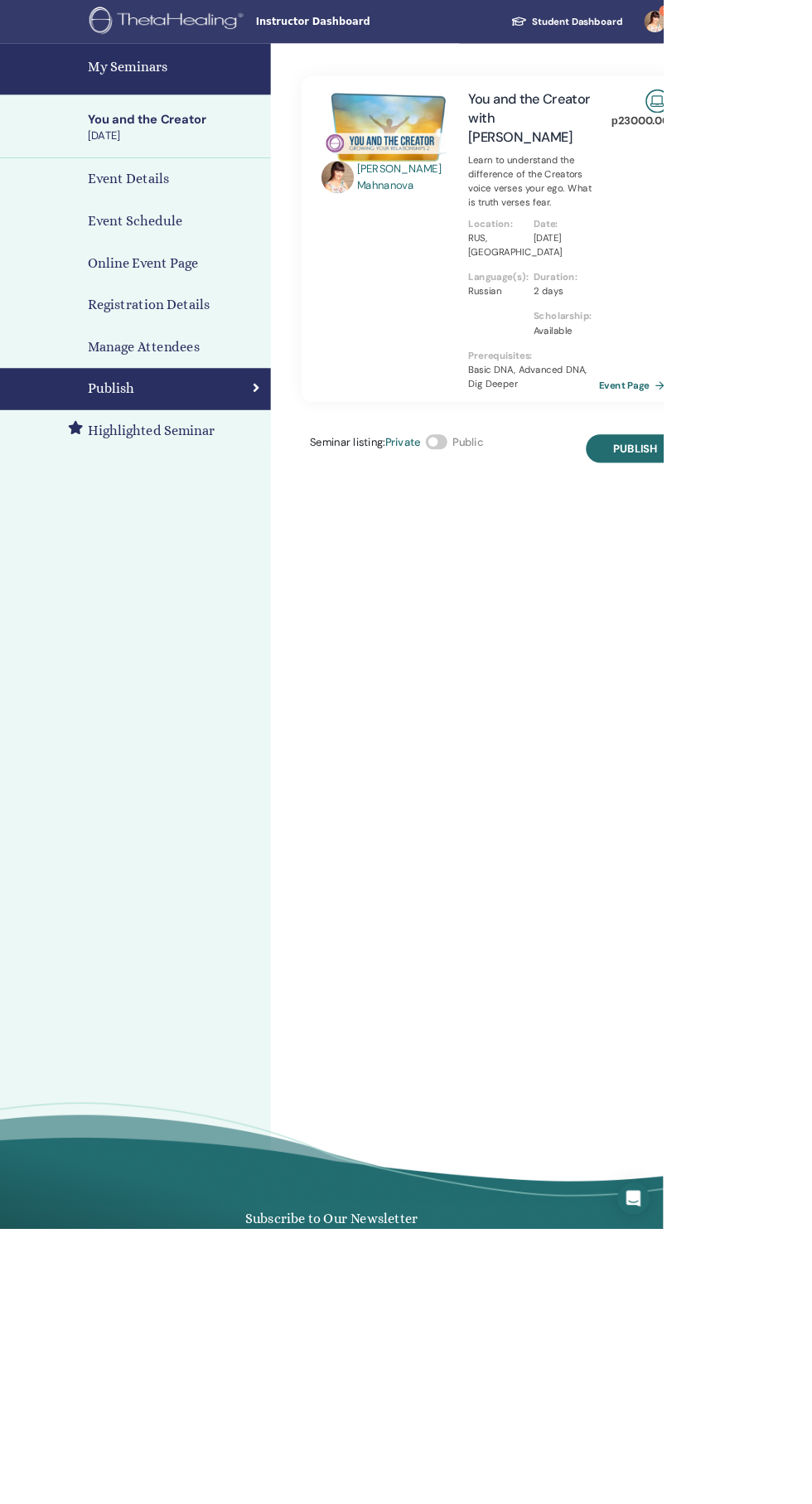
click at [540, 540] on span at bounding box center [534, 541] width 26 height 18
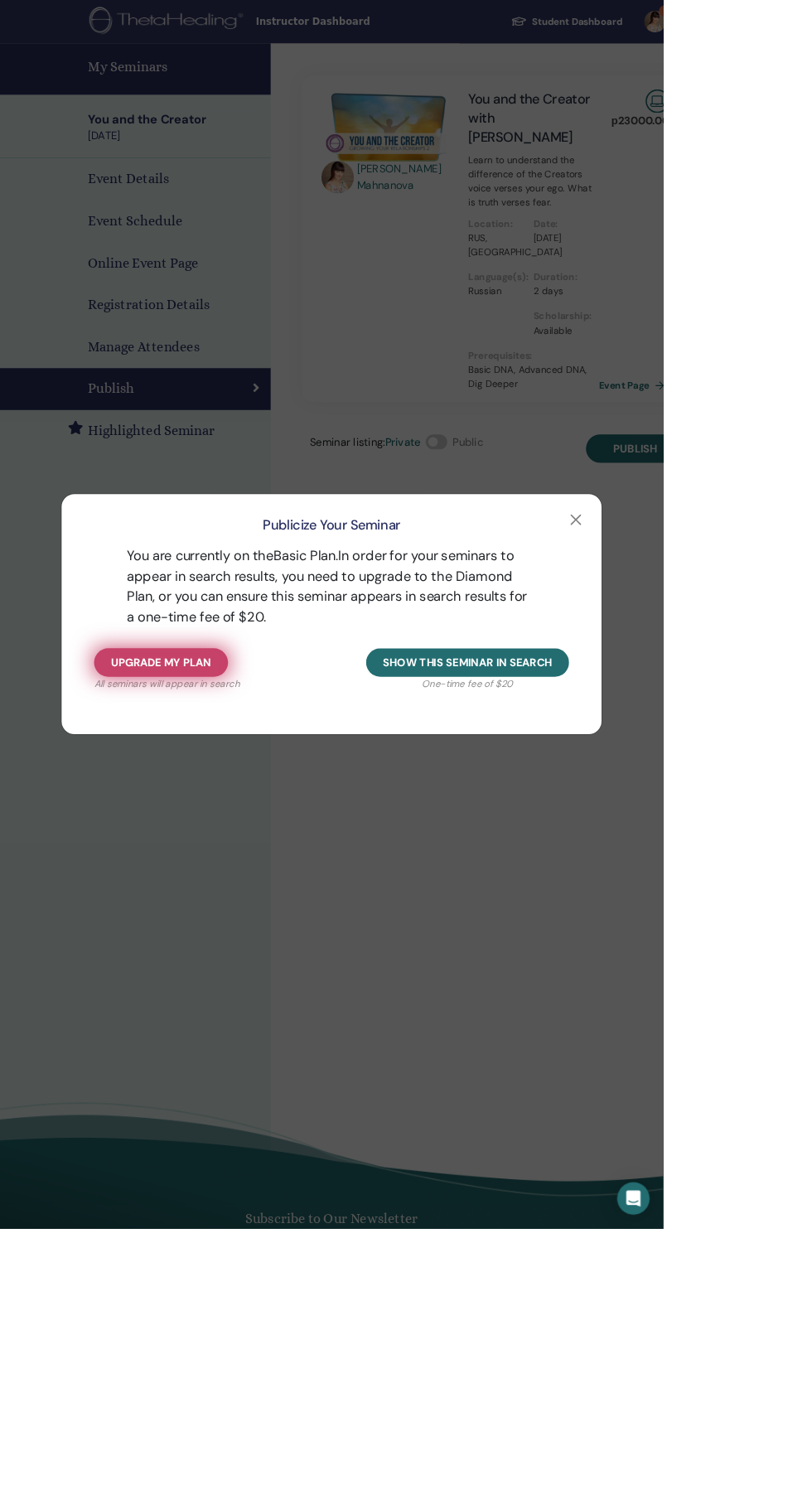
click at [279, 829] on button "Upgrade my plan" at bounding box center [196, 811] width 164 height 34
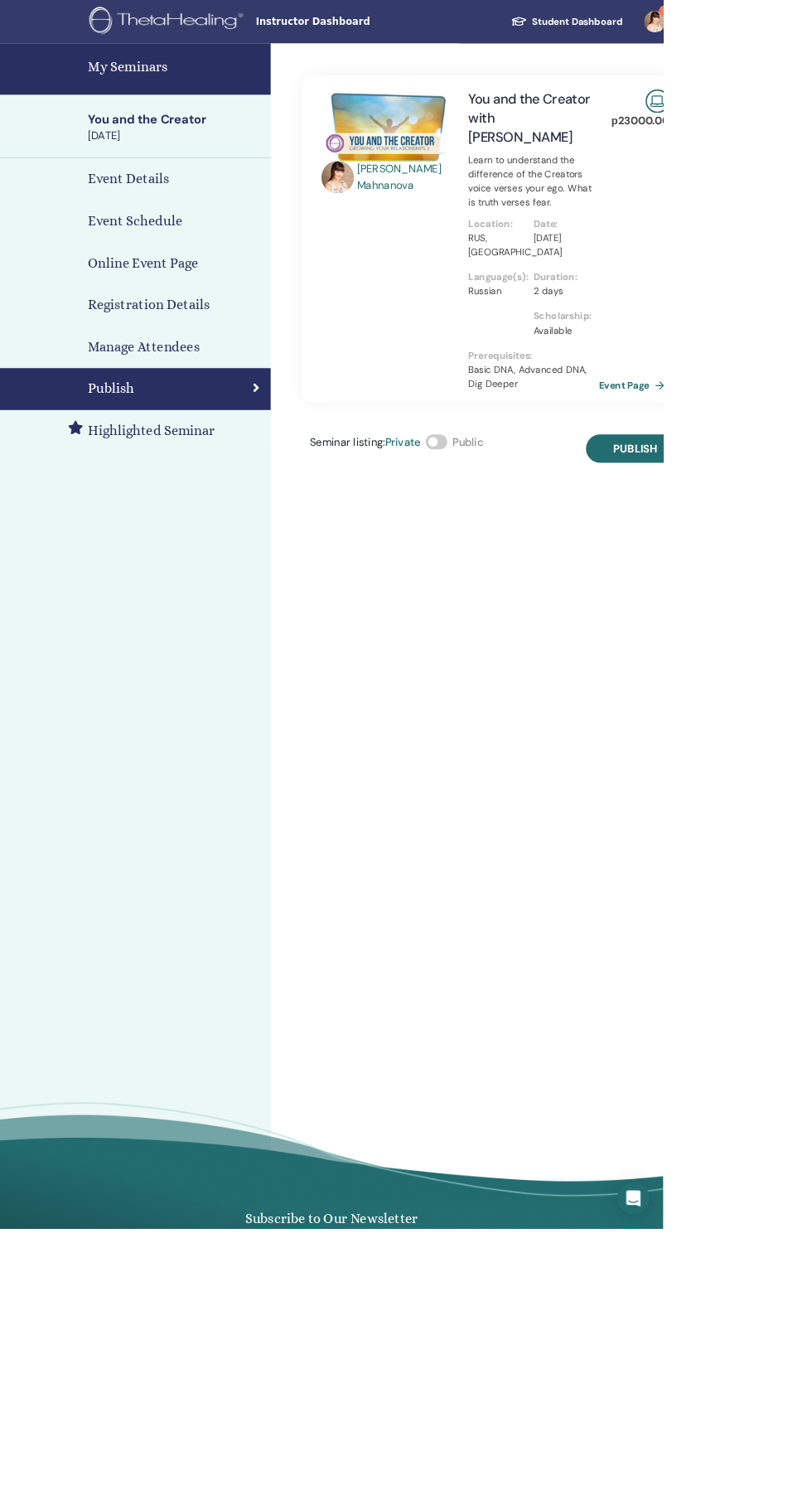
click at [540, 541] on span at bounding box center [534, 541] width 26 height 18
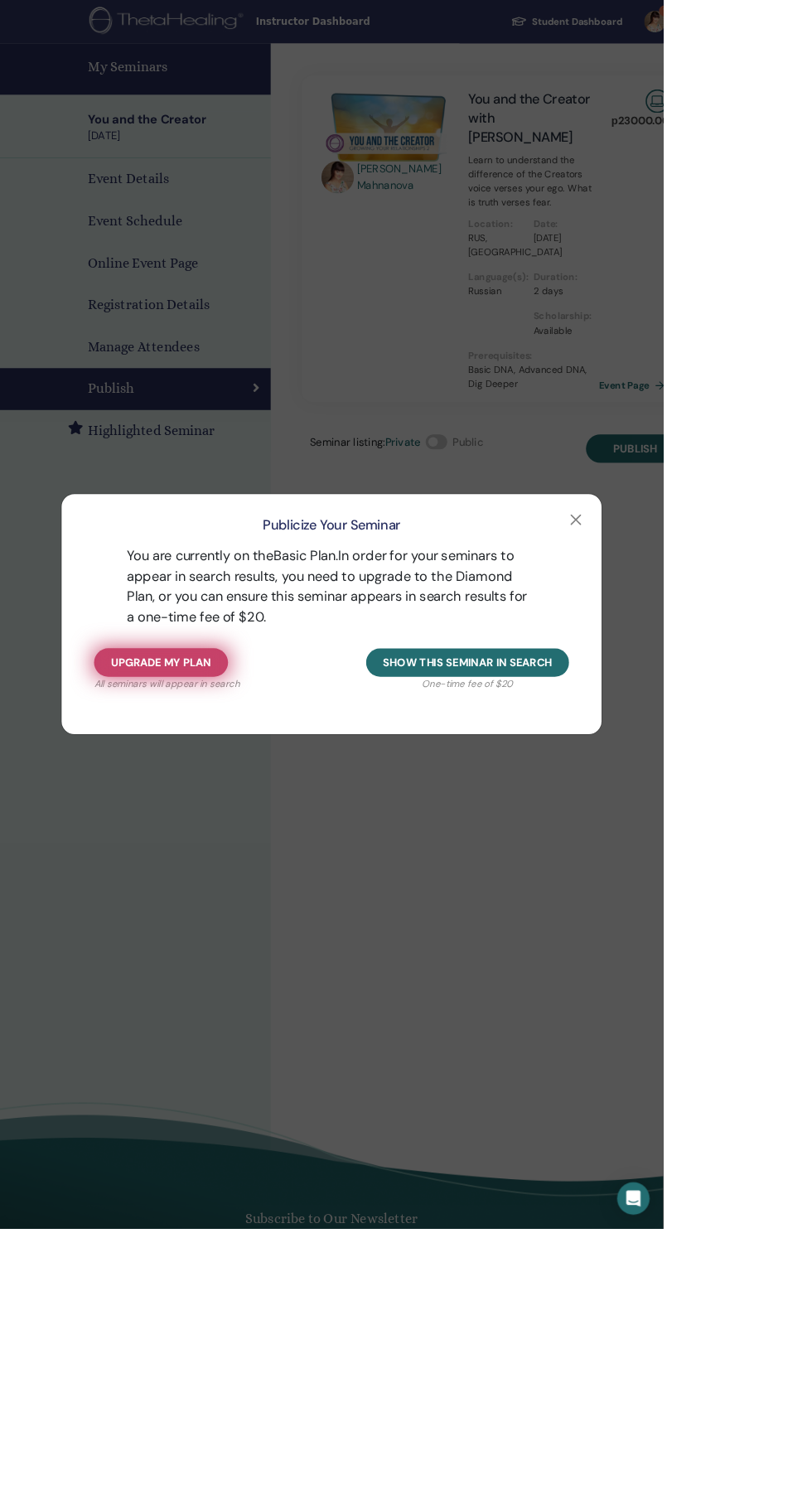
click at [258, 820] on span "Upgrade my plan" at bounding box center [196, 811] width 122 height 17
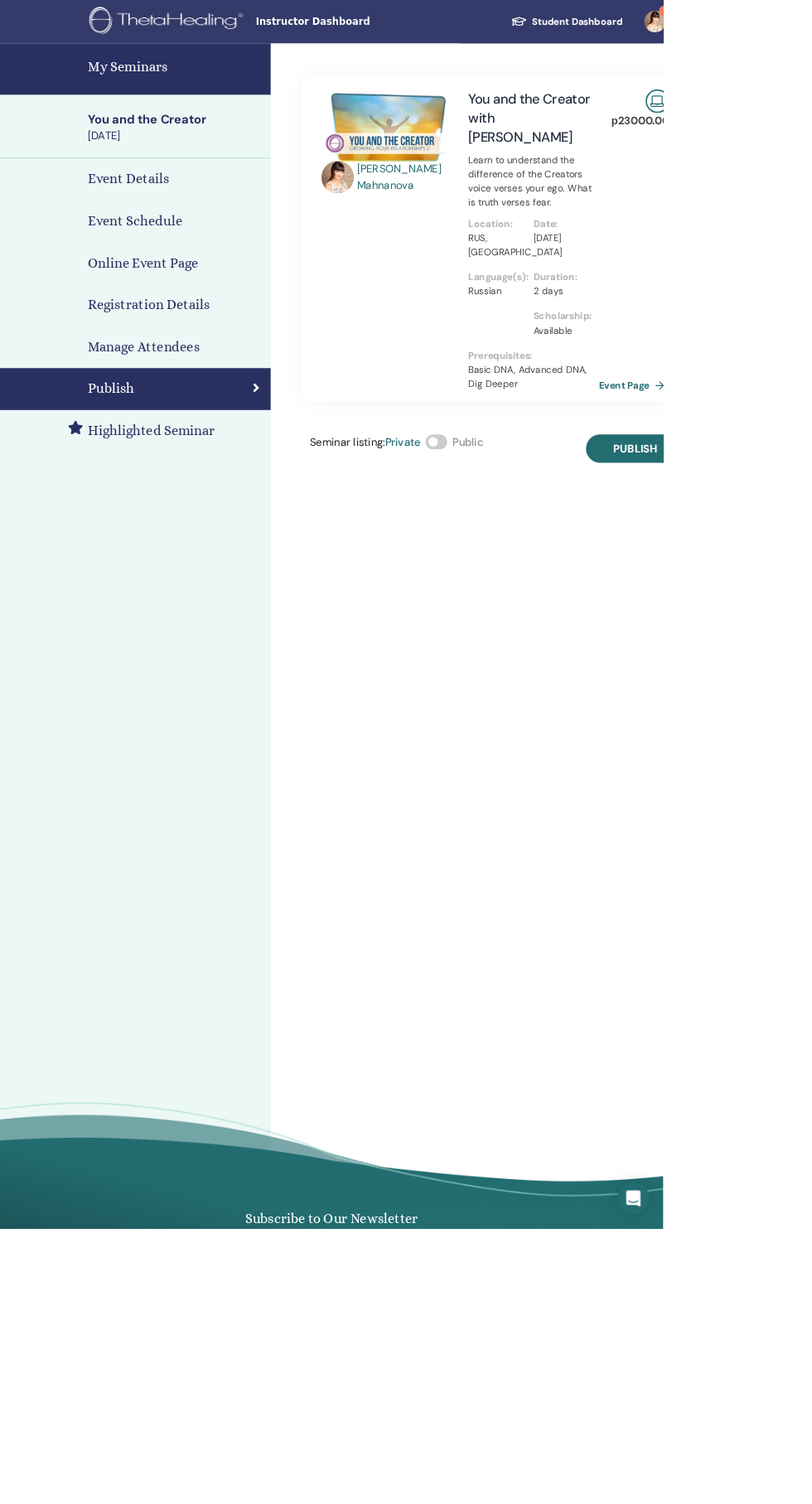
click at [548, 532] on label at bounding box center [534, 541] width 26 height 18
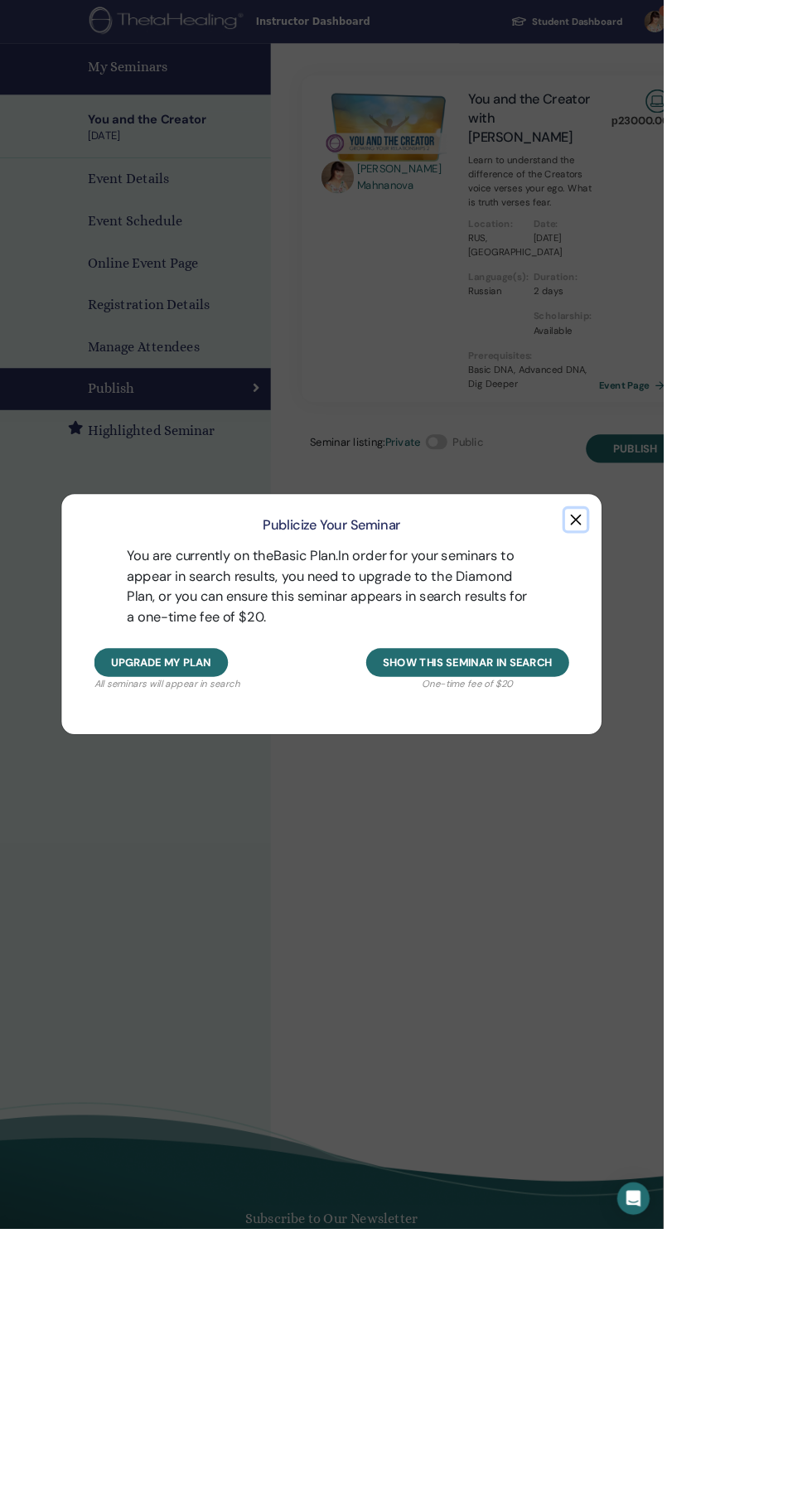
click at [718, 649] on button "button" at bounding box center [704, 636] width 26 height 26
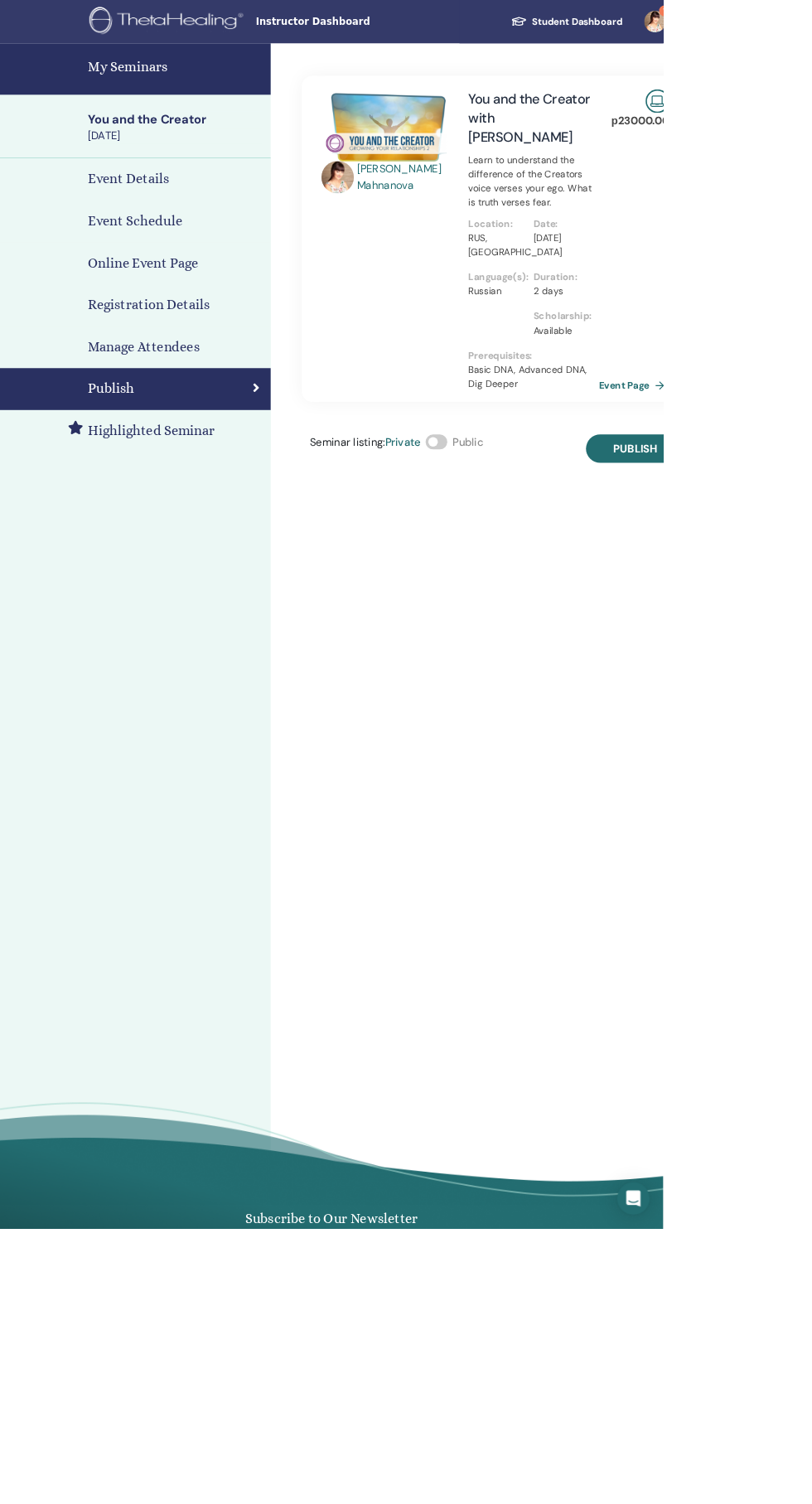
click at [407, 814] on div "Elena Mahnanova You and the Creator with Elena Mahnanova Learn to understand th…" at bounding box center [663, 784] width 663 height 1462
click at [256, 155] on div "You and the Creator" at bounding box center [215, 147] width 214 height 21
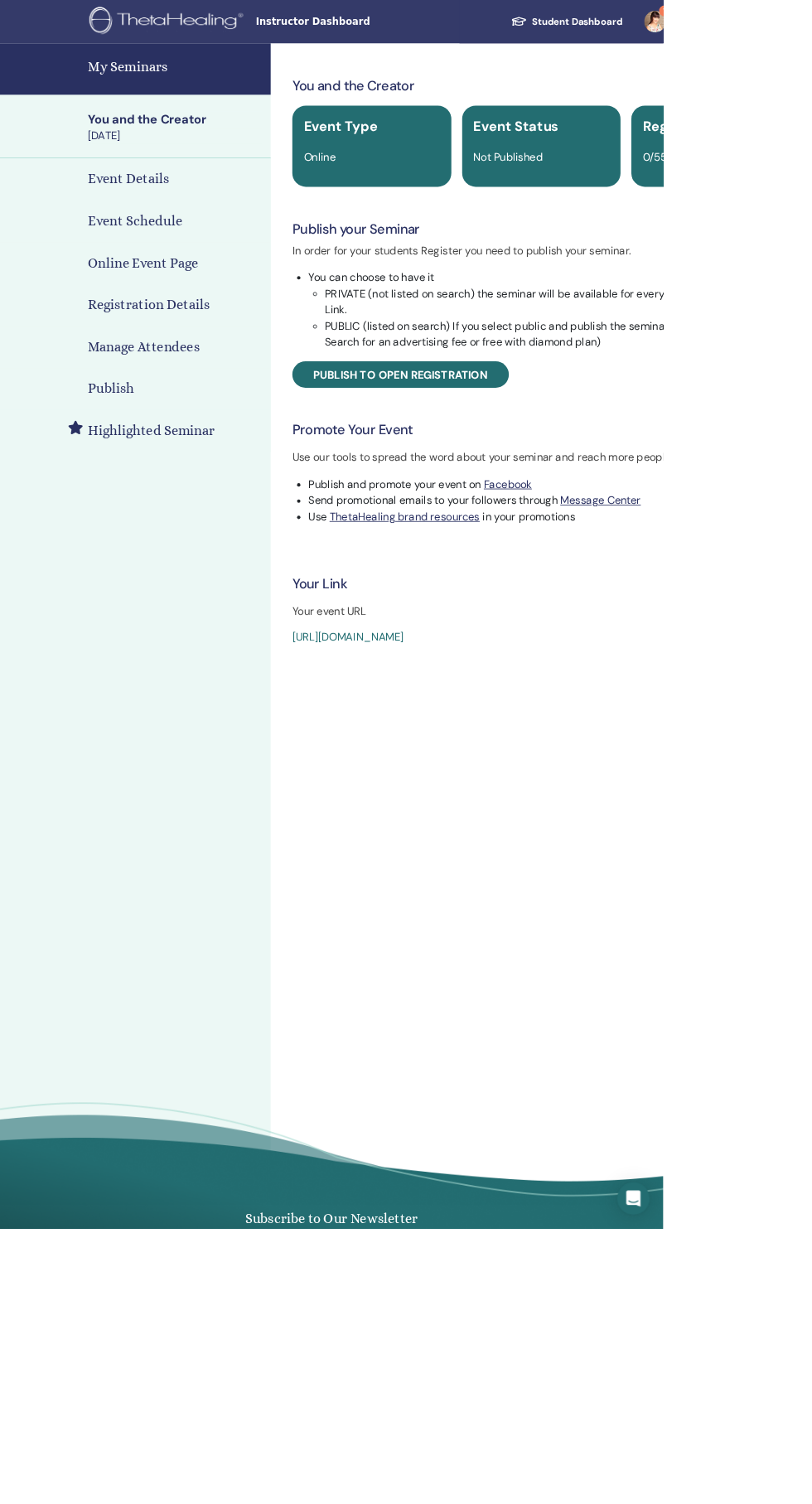
click at [205, 216] on h4 "Event Details" at bounding box center [158, 219] width 100 height 24
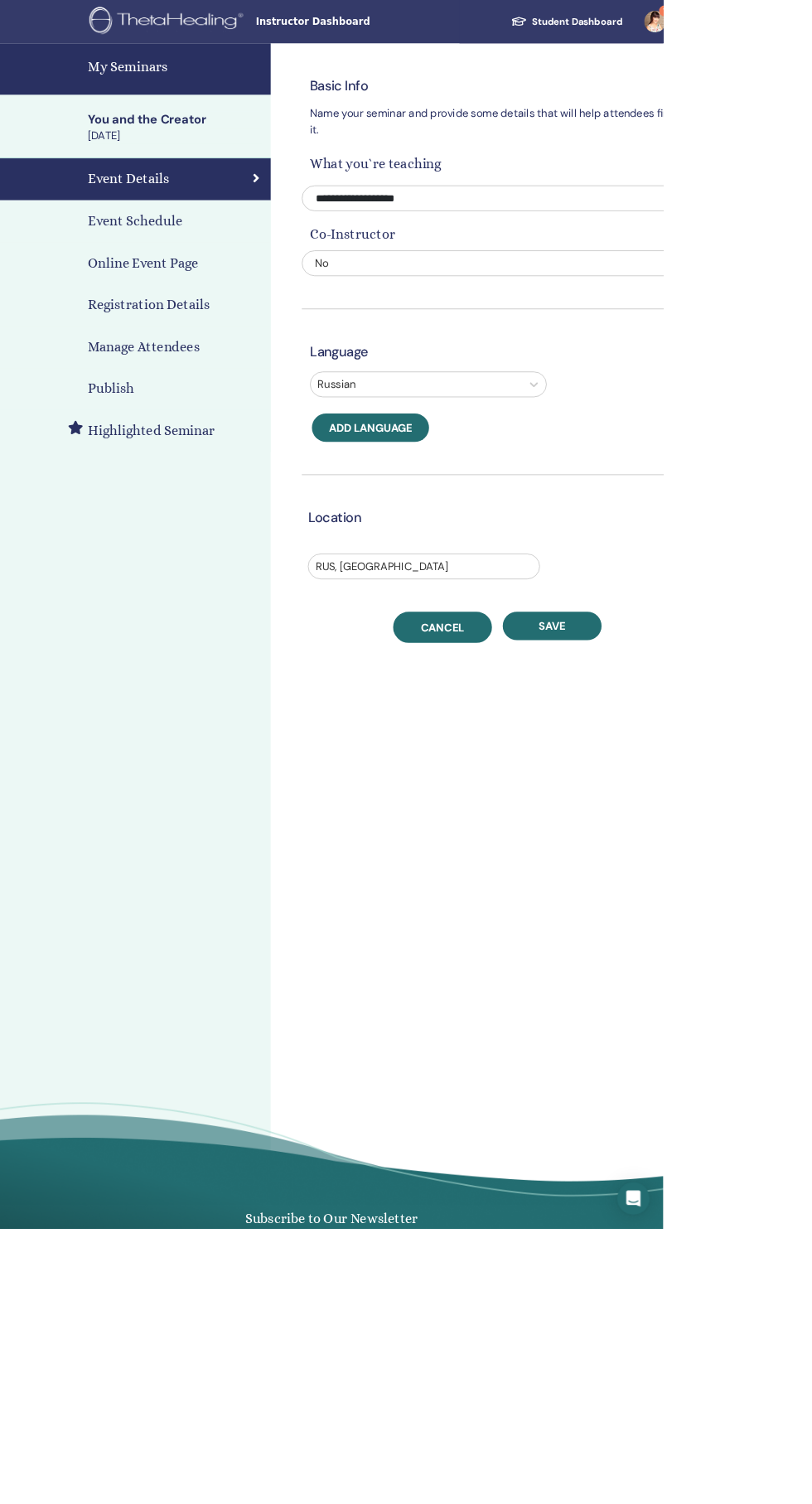
click at [564, 784] on link "Cancel" at bounding box center [542, 768] width 121 height 38
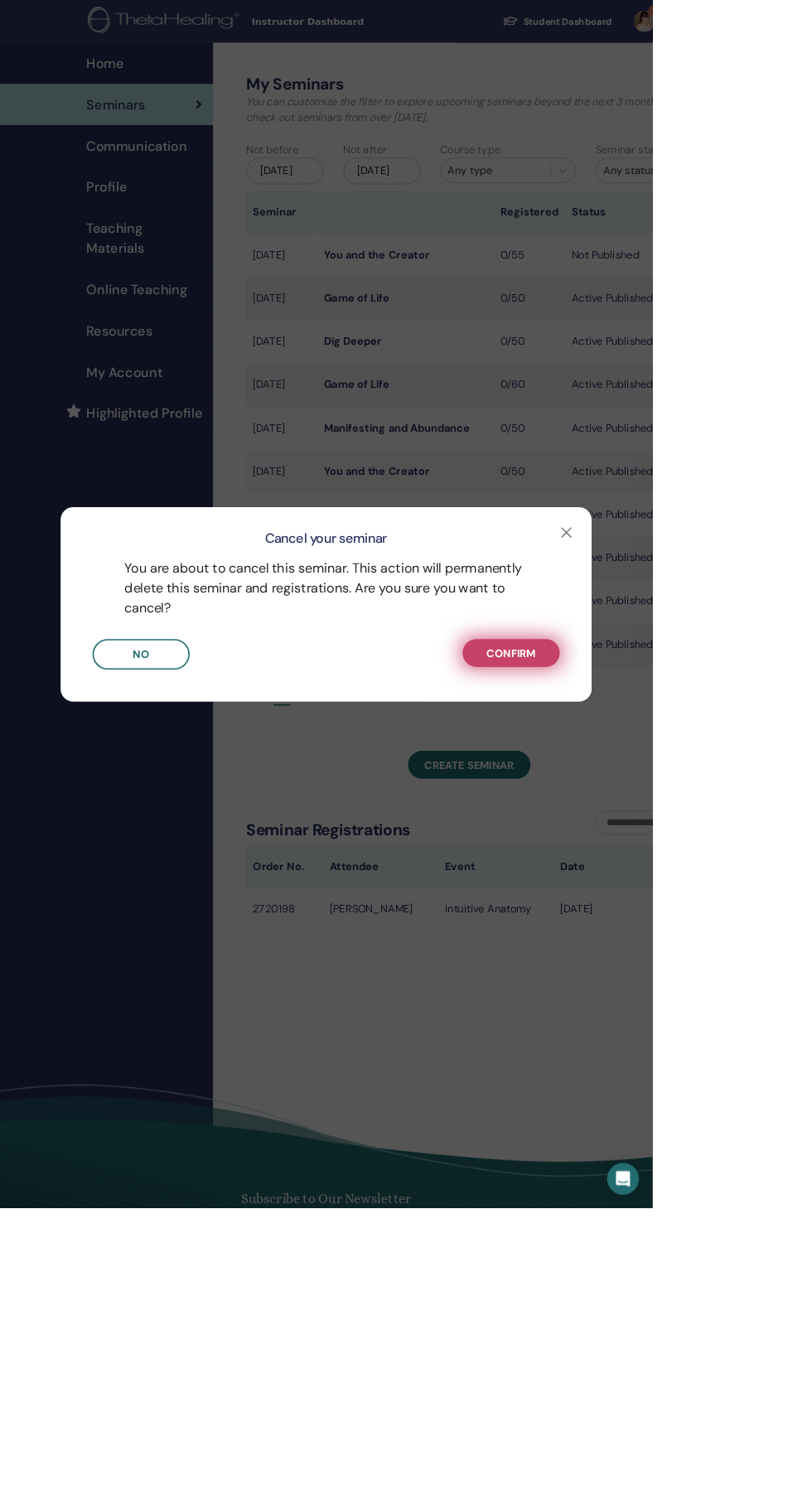
click at [697, 830] on button "Confirm" at bounding box center [636, 812] width 121 height 34
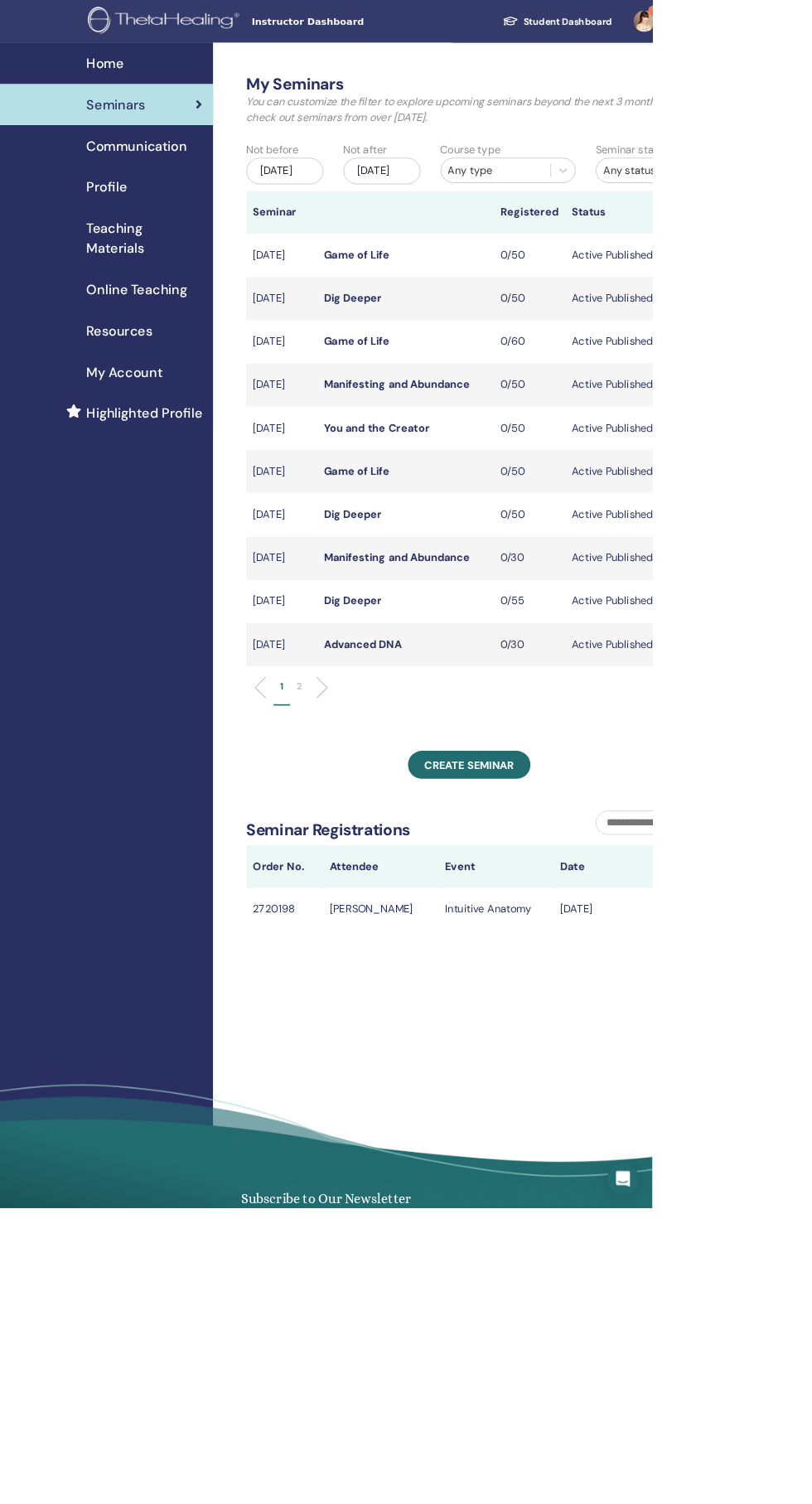
click at [811, 25] on link "1" at bounding box center [808, 26] width 68 height 53
click at [161, 235] on div "Profile" at bounding box center [133, 232] width 239 height 24
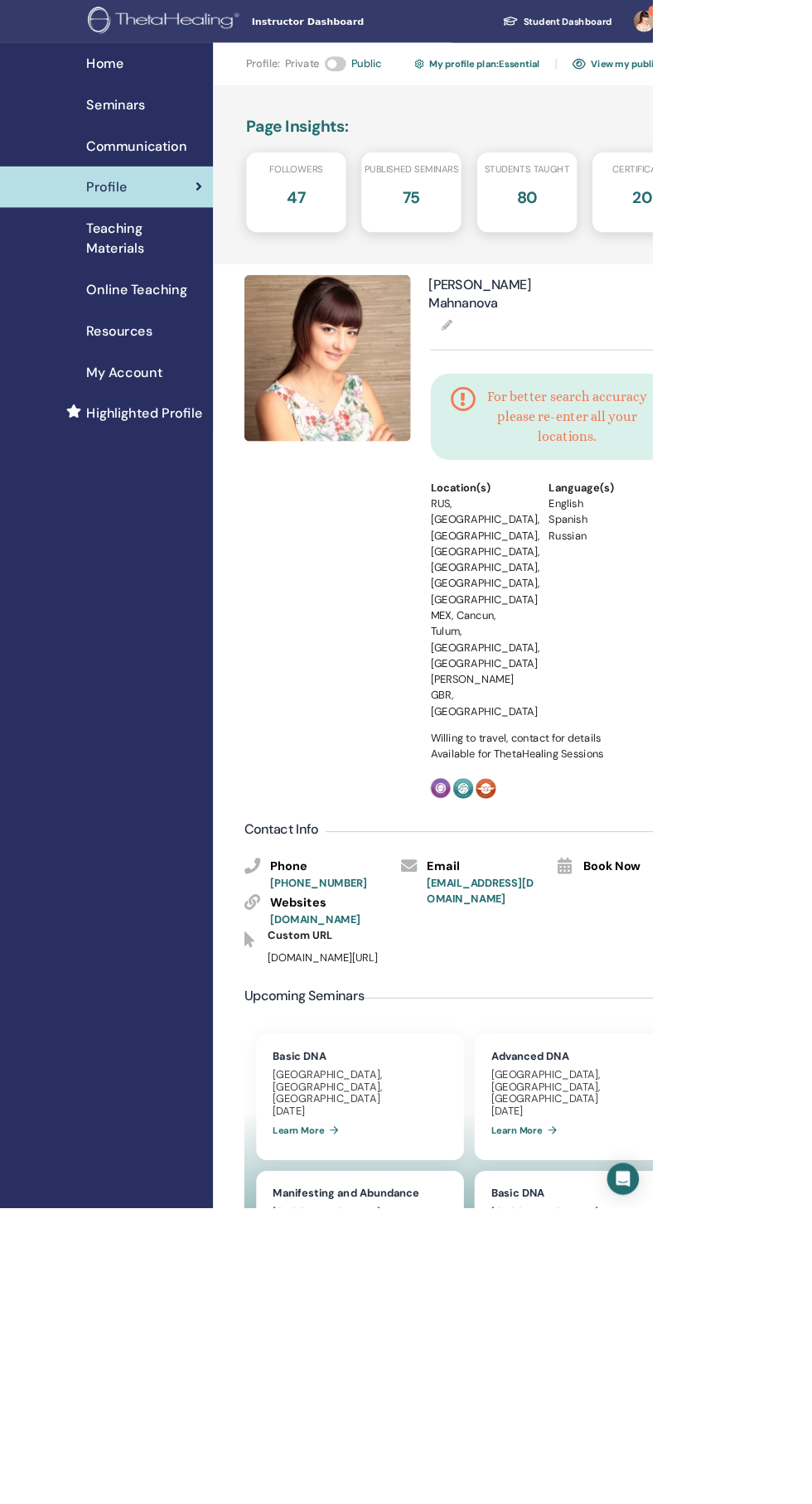
click at [811, 79] on link "View my public profile" at bounding box center [787, 79] width 149 height 26
click at [196, 463] on span "My Account" at bounding box center [155, 463] width 94 height 24
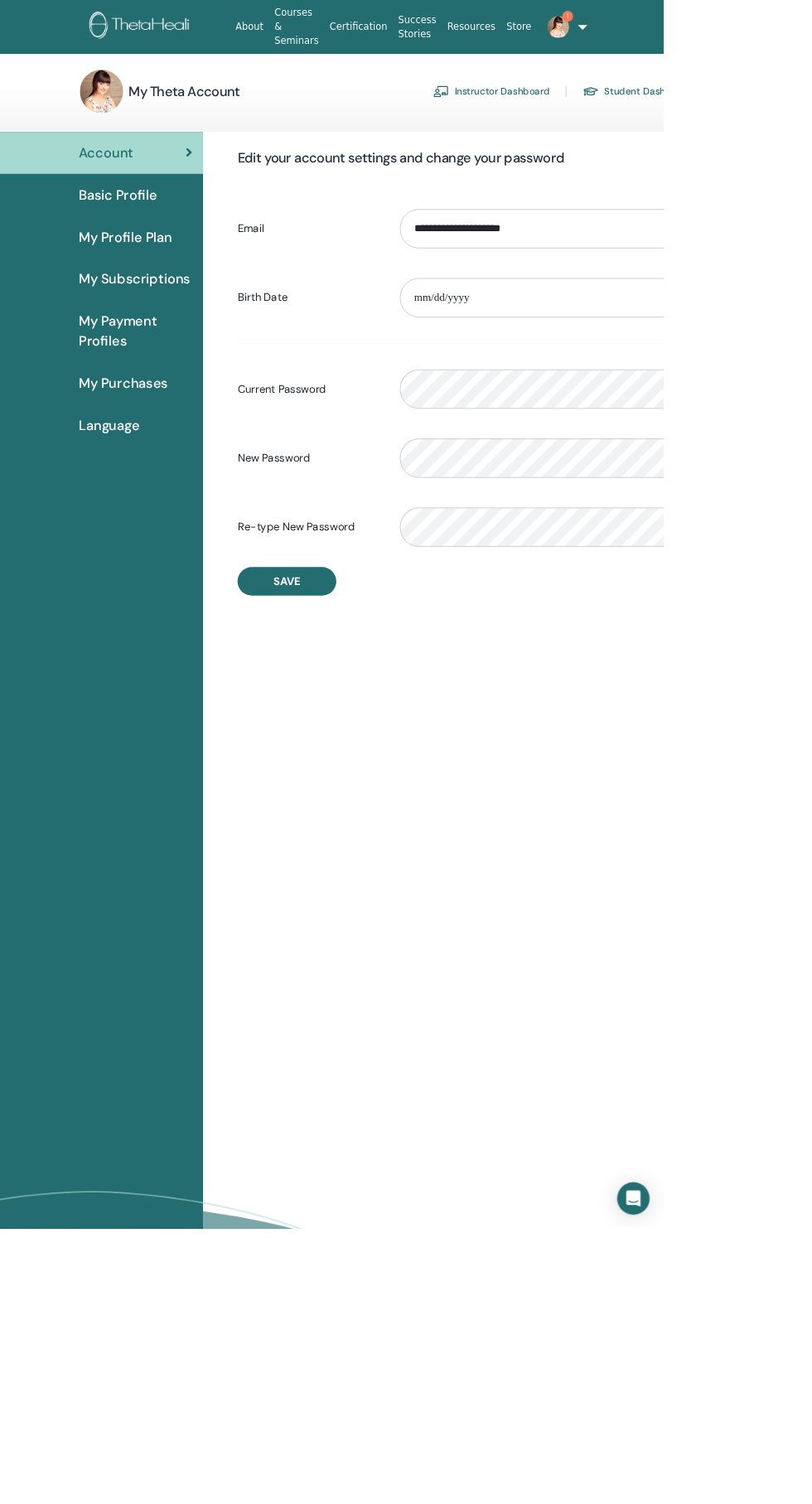
click at [197, 286] on span "My Profile Plan" at bounding box center [153, 290] width 115 height 24
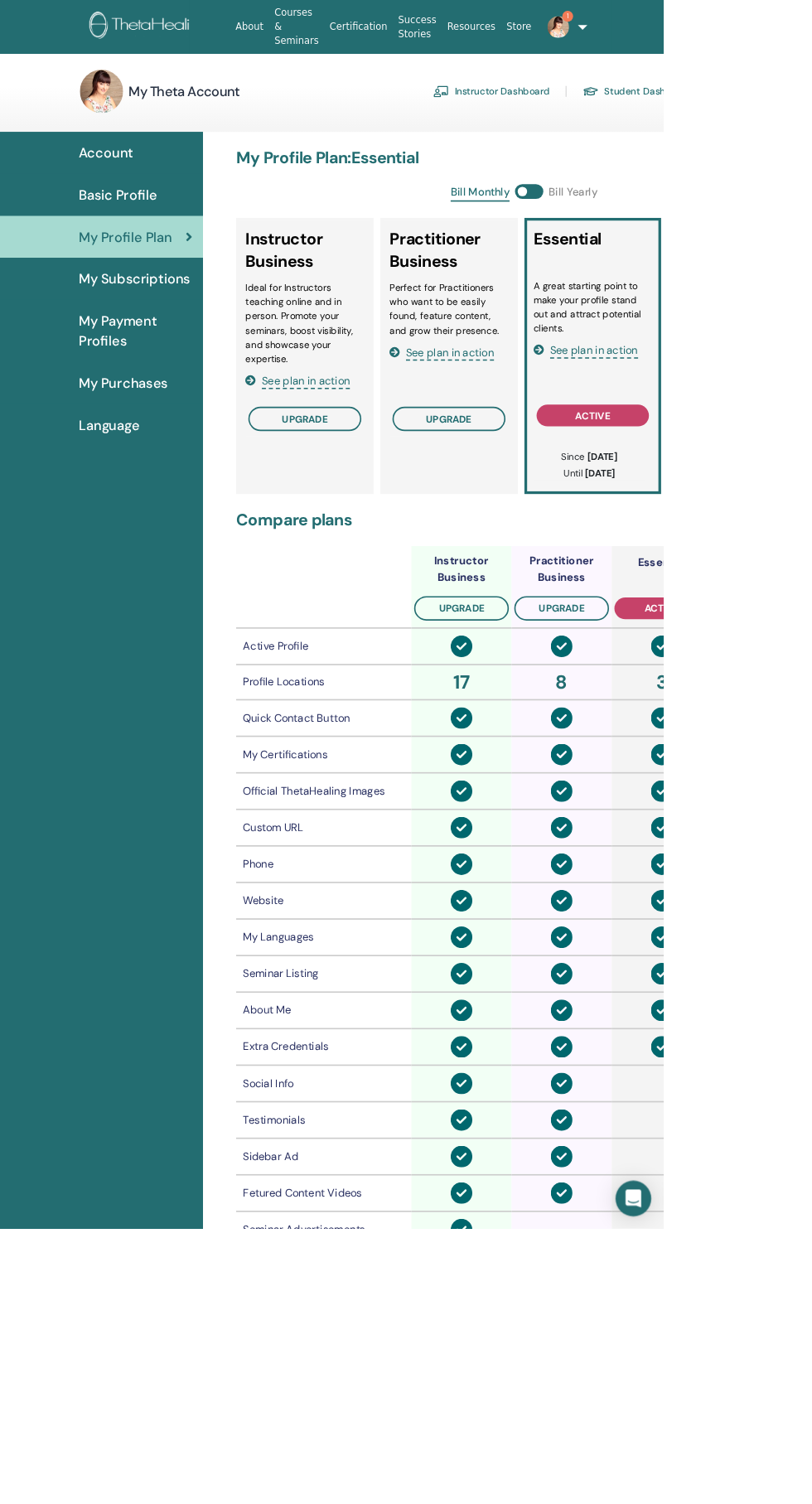
click at [785, 1478] on icon "Open Intercom Messenger" at bounding box center [774, 1468] width 19 height 22
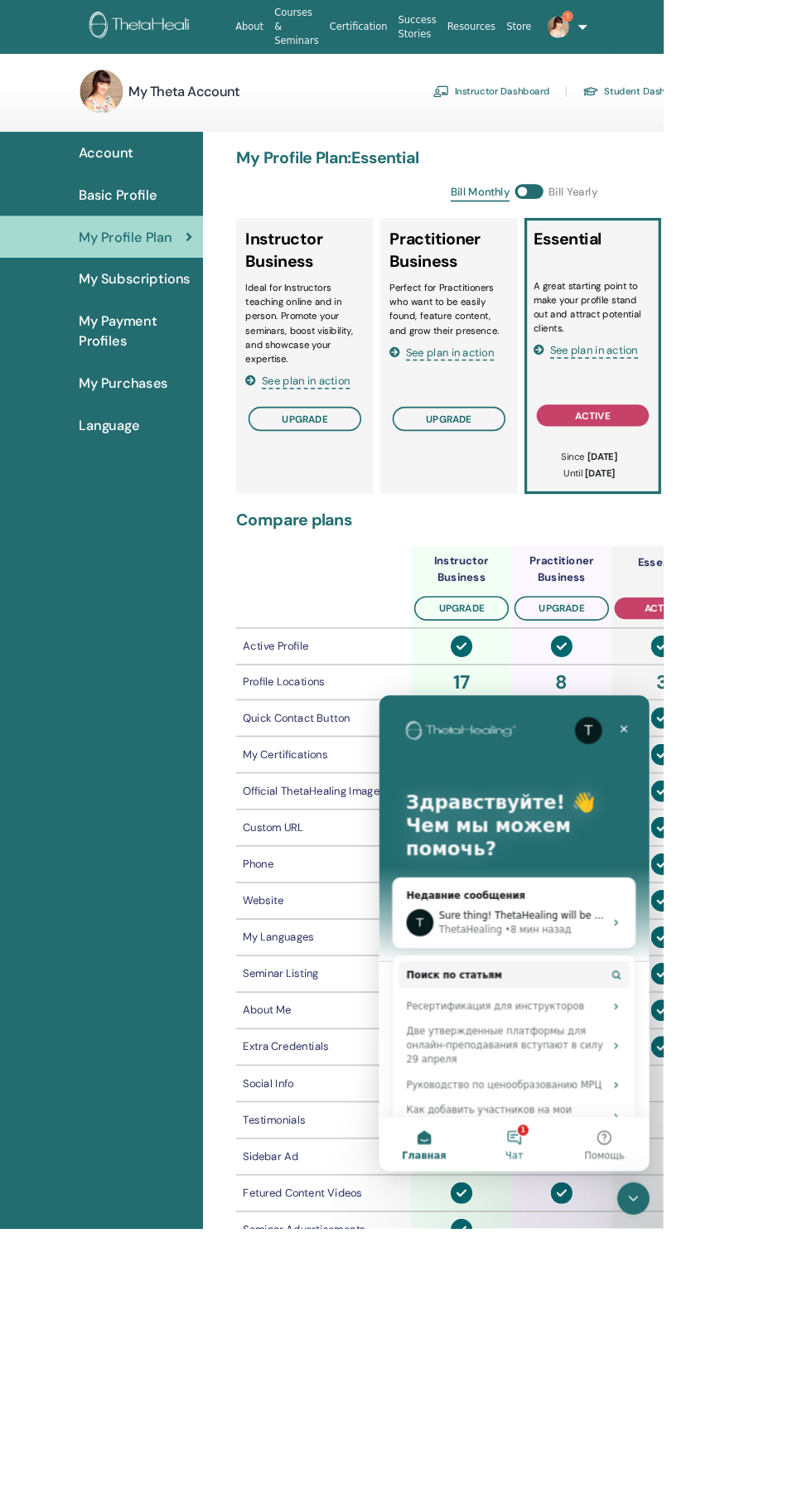
click at [554, 1233] on button "1 Чат" at bounding box center [544, 1244] width 110 height 66
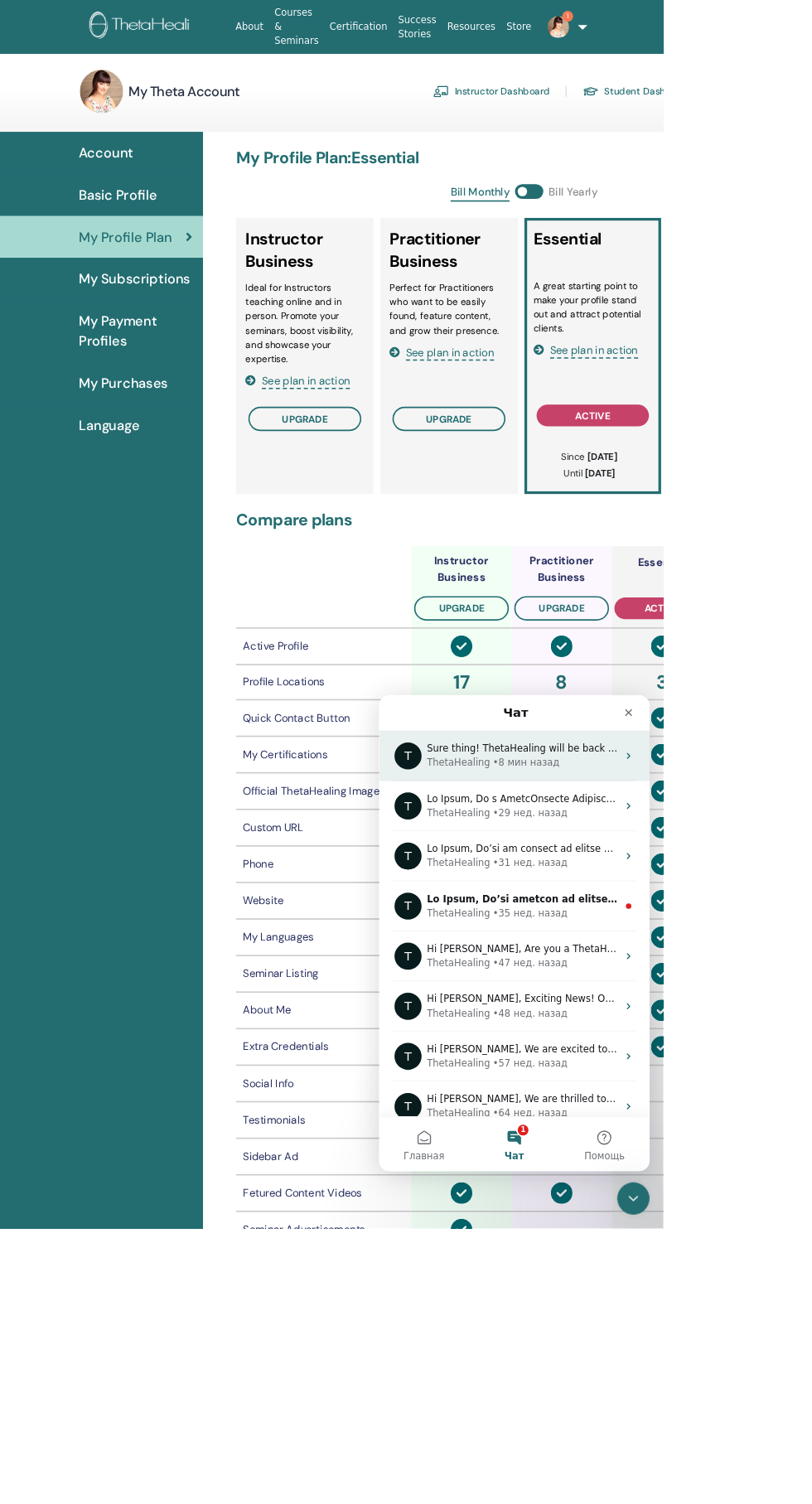
click at [619, 769] on div "ThetaHealing • 8 мин назад" at bounding box center [554, 777] width 234 height 17
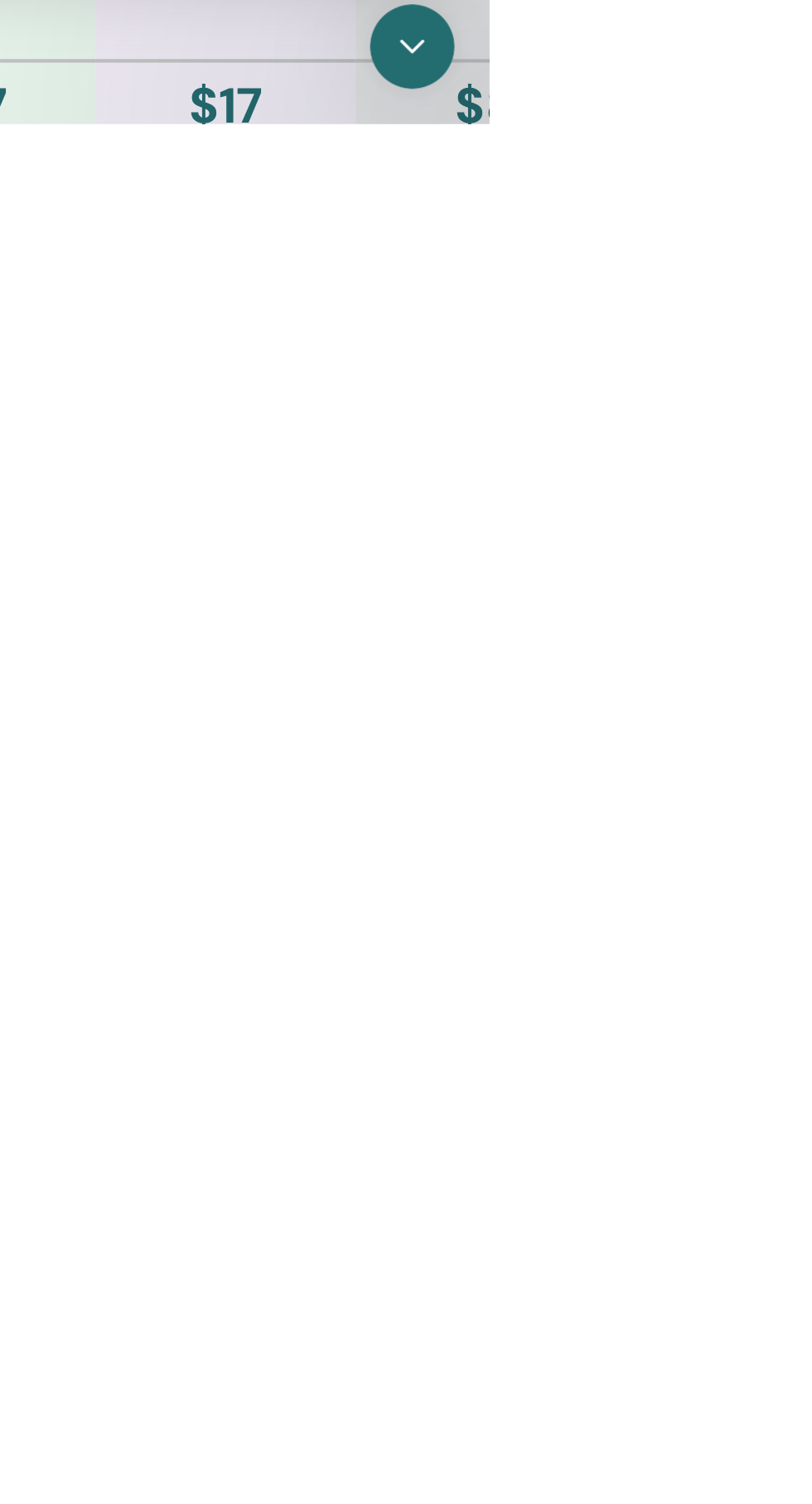
scroll to position [153, 0]
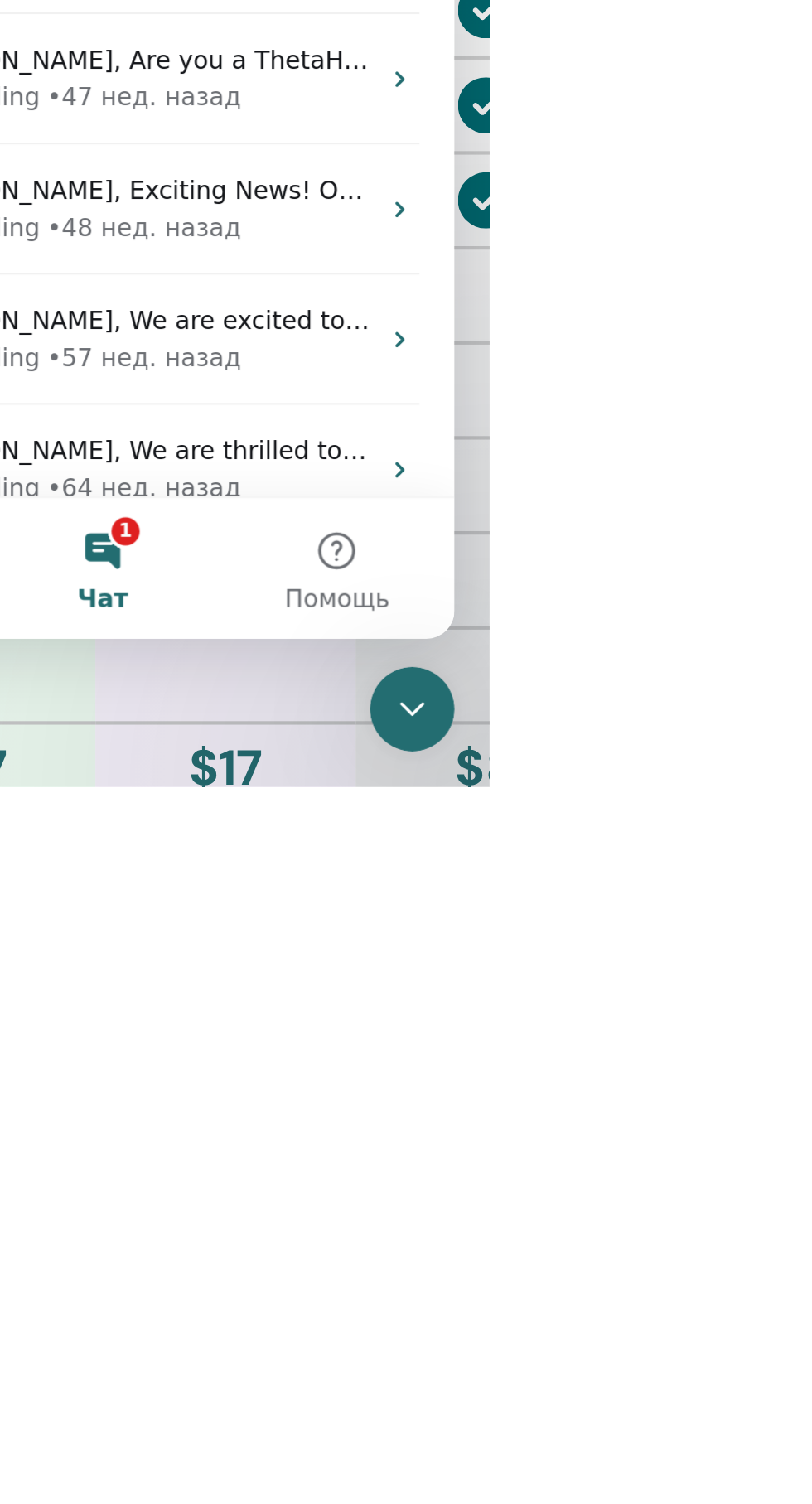
scroll to position [0, 0]
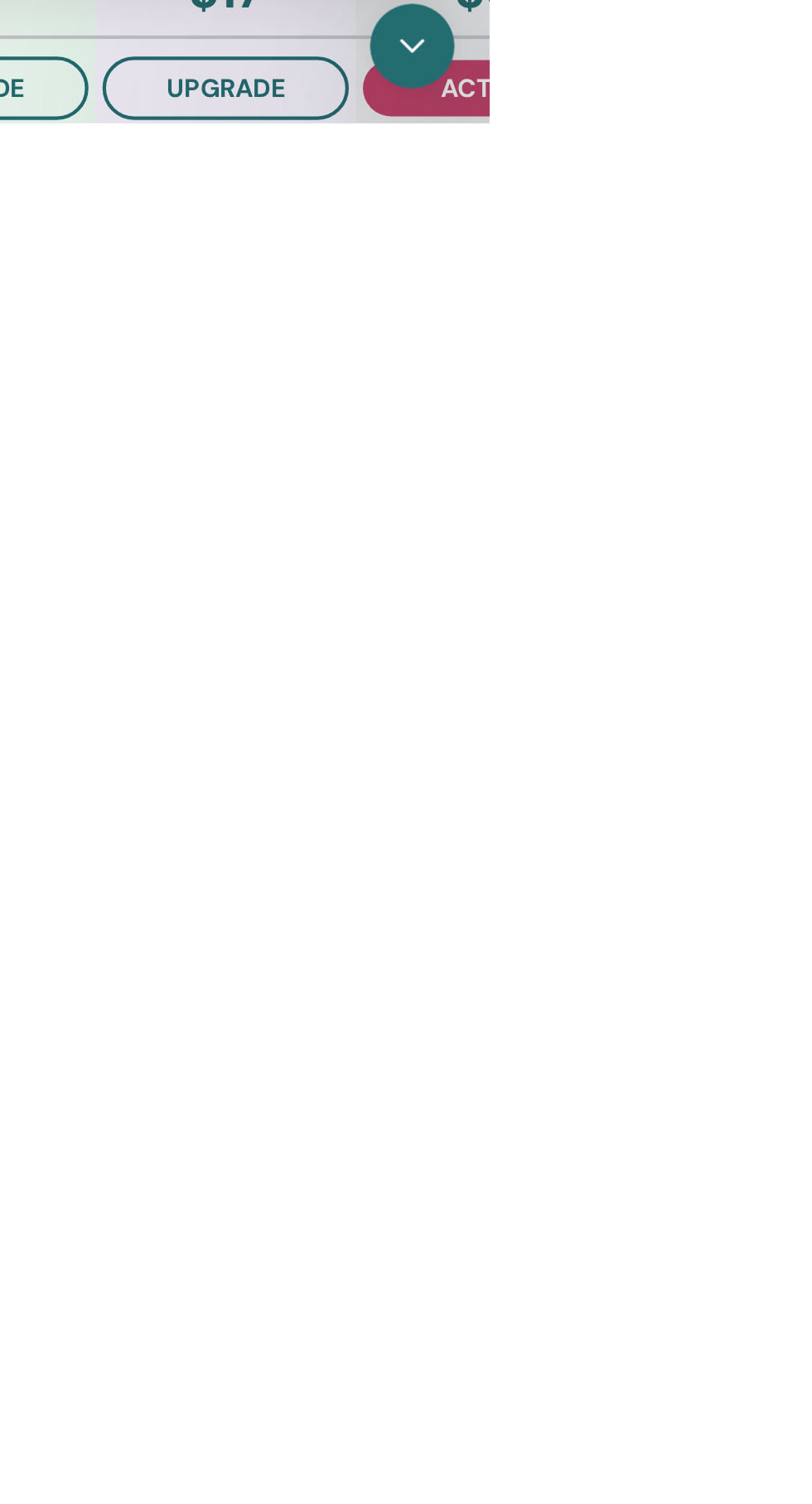
scroll to position [738, 0]
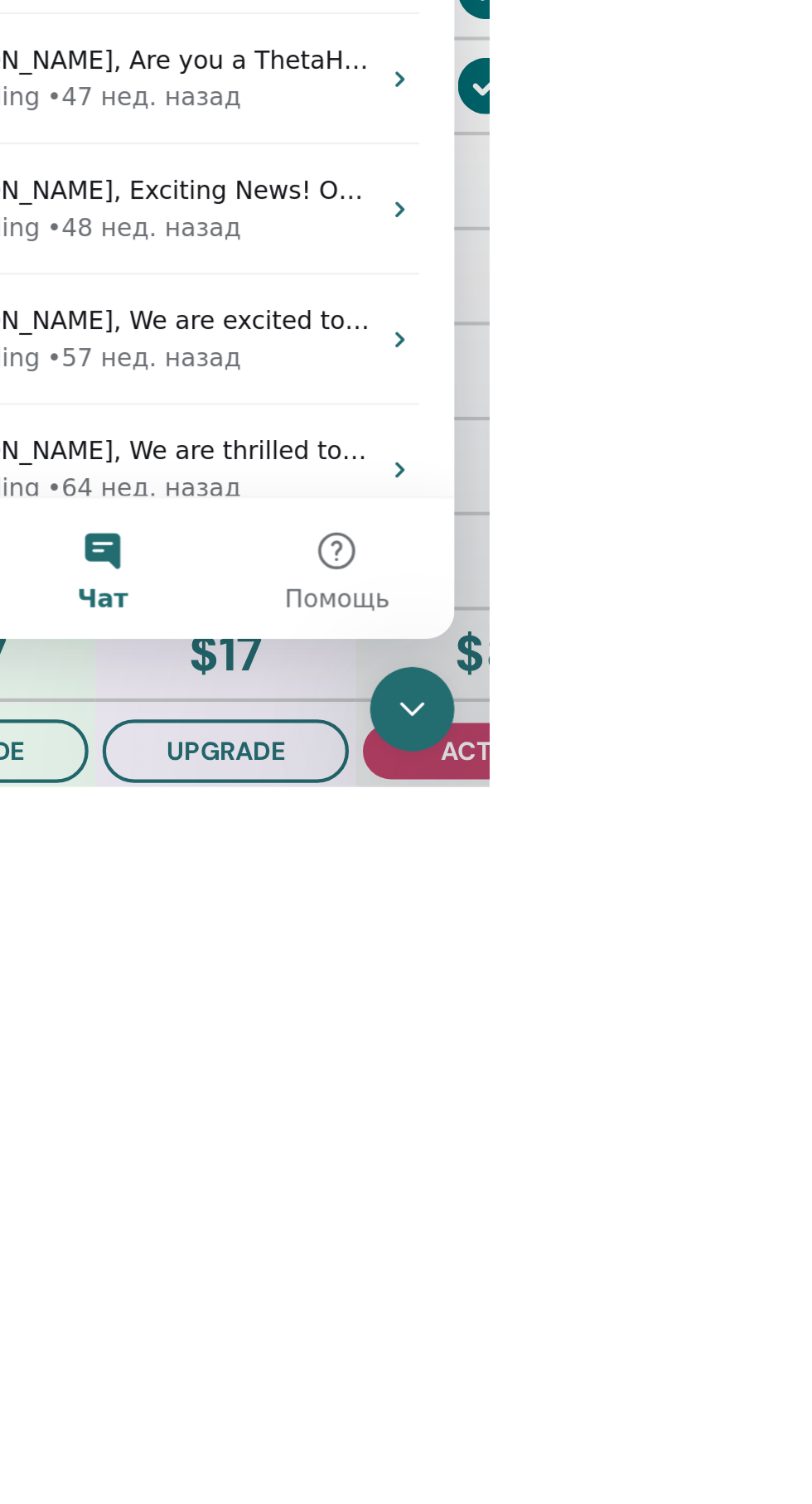
scroll to position [0, 0]
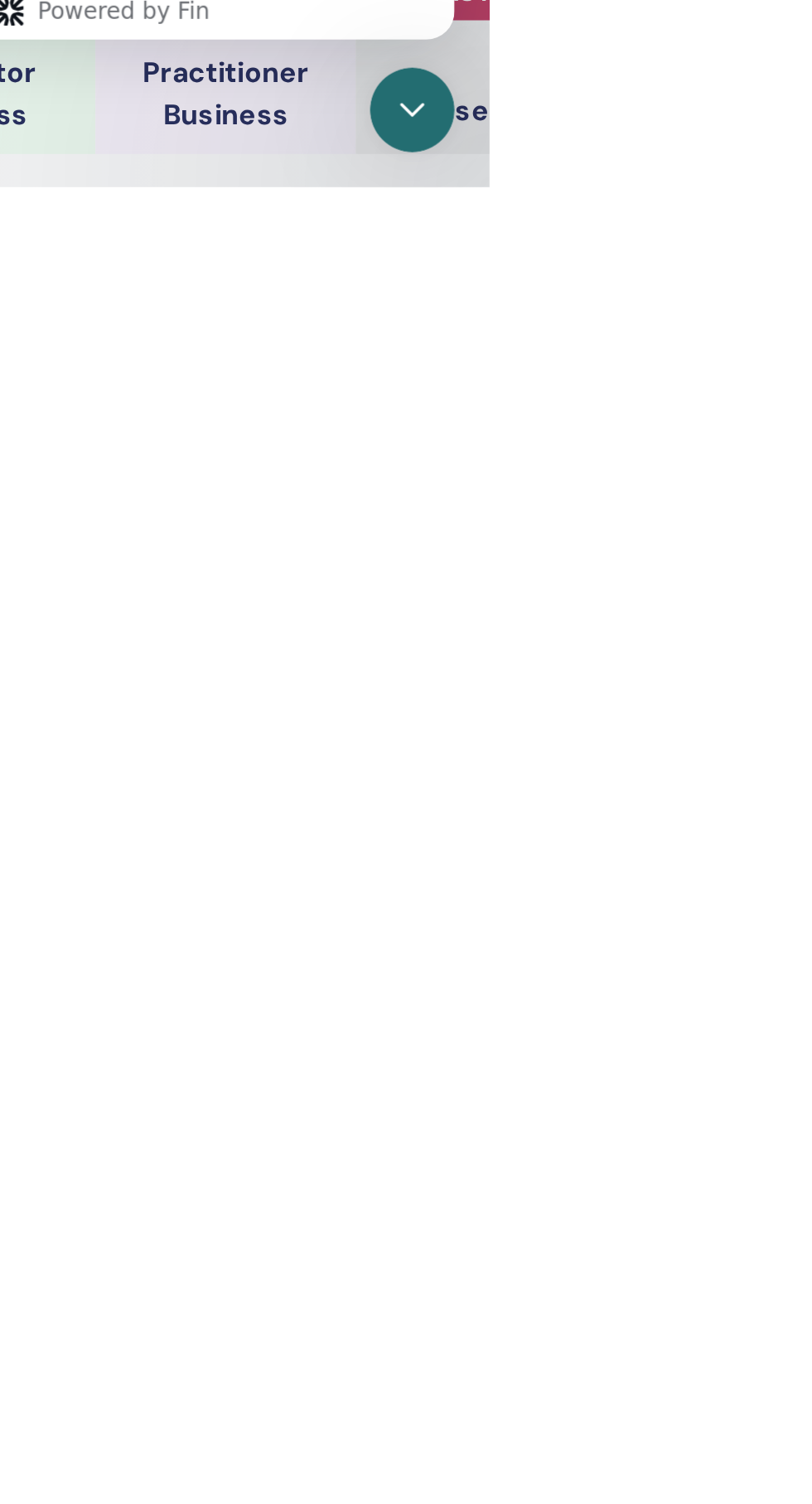
scroll to position [153, 0]
